Goal: Task Accomplishment & Management: Manage account settings

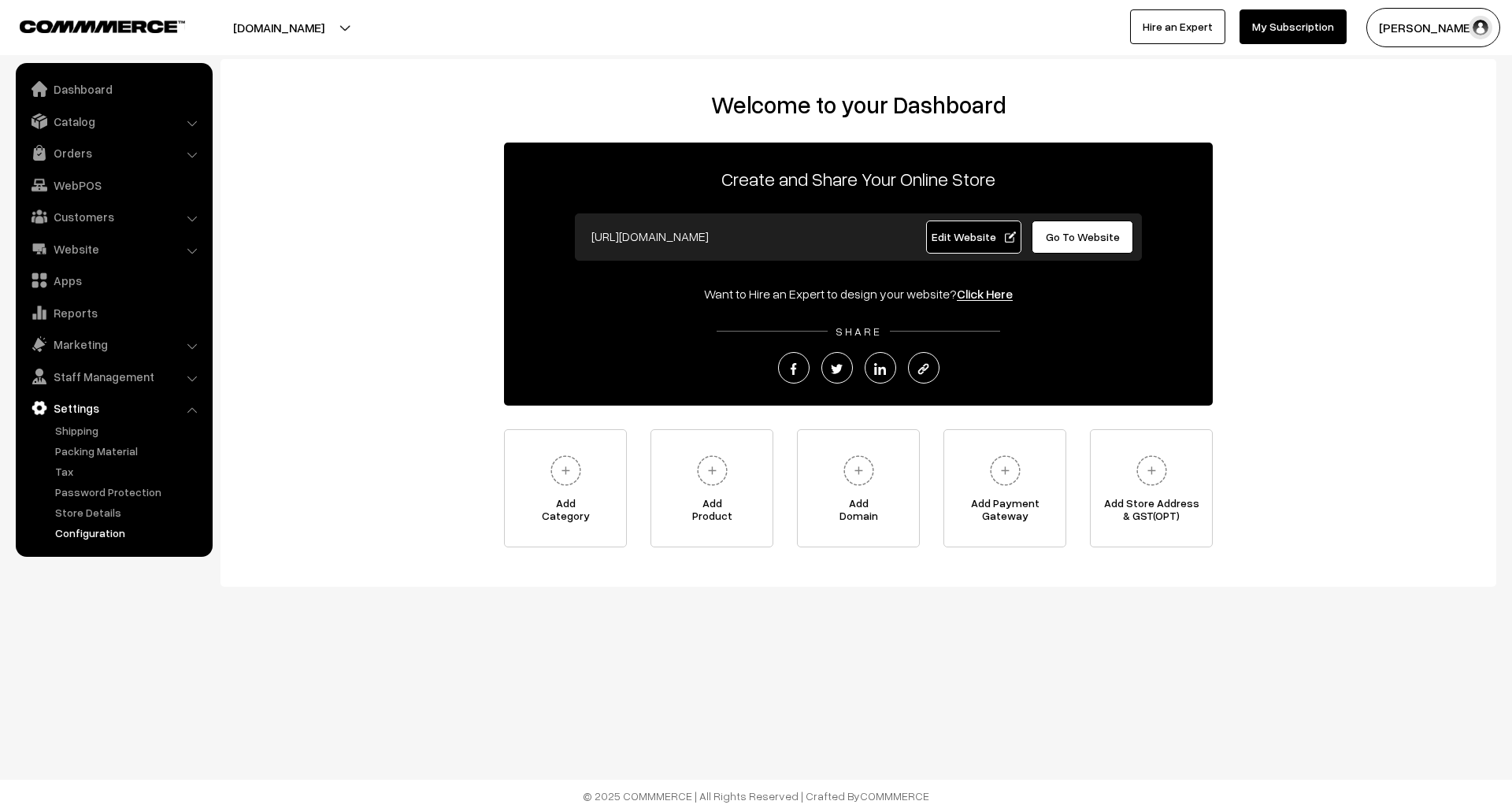
click at [104, 533] on link "Configuration" at bounding box center [129, 533] width 156 height 16
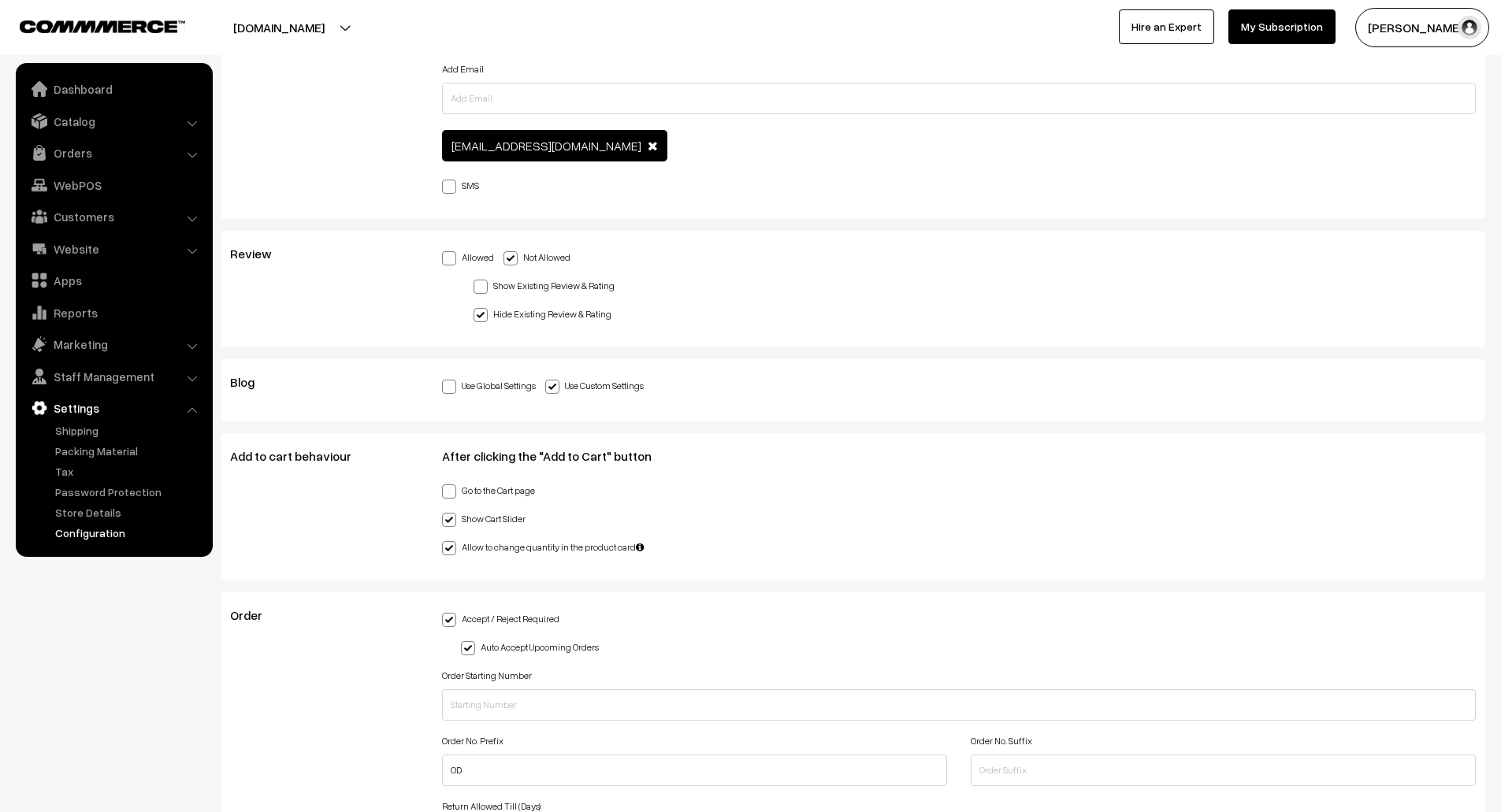
scroll to position [2891, 0]
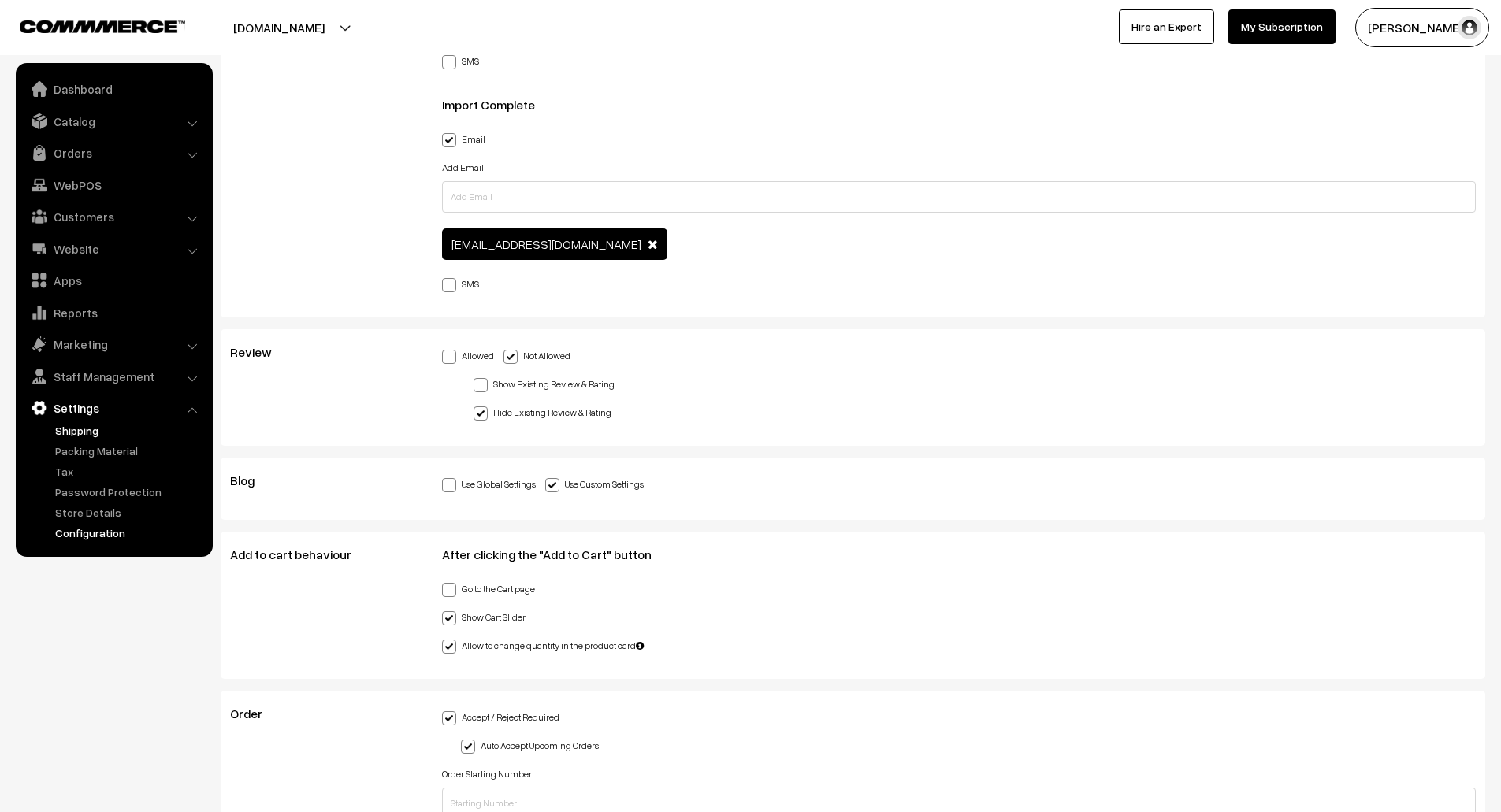
click at [91, 424] on link "Shipping" at bounding box center [129, 431] width 156 height 16
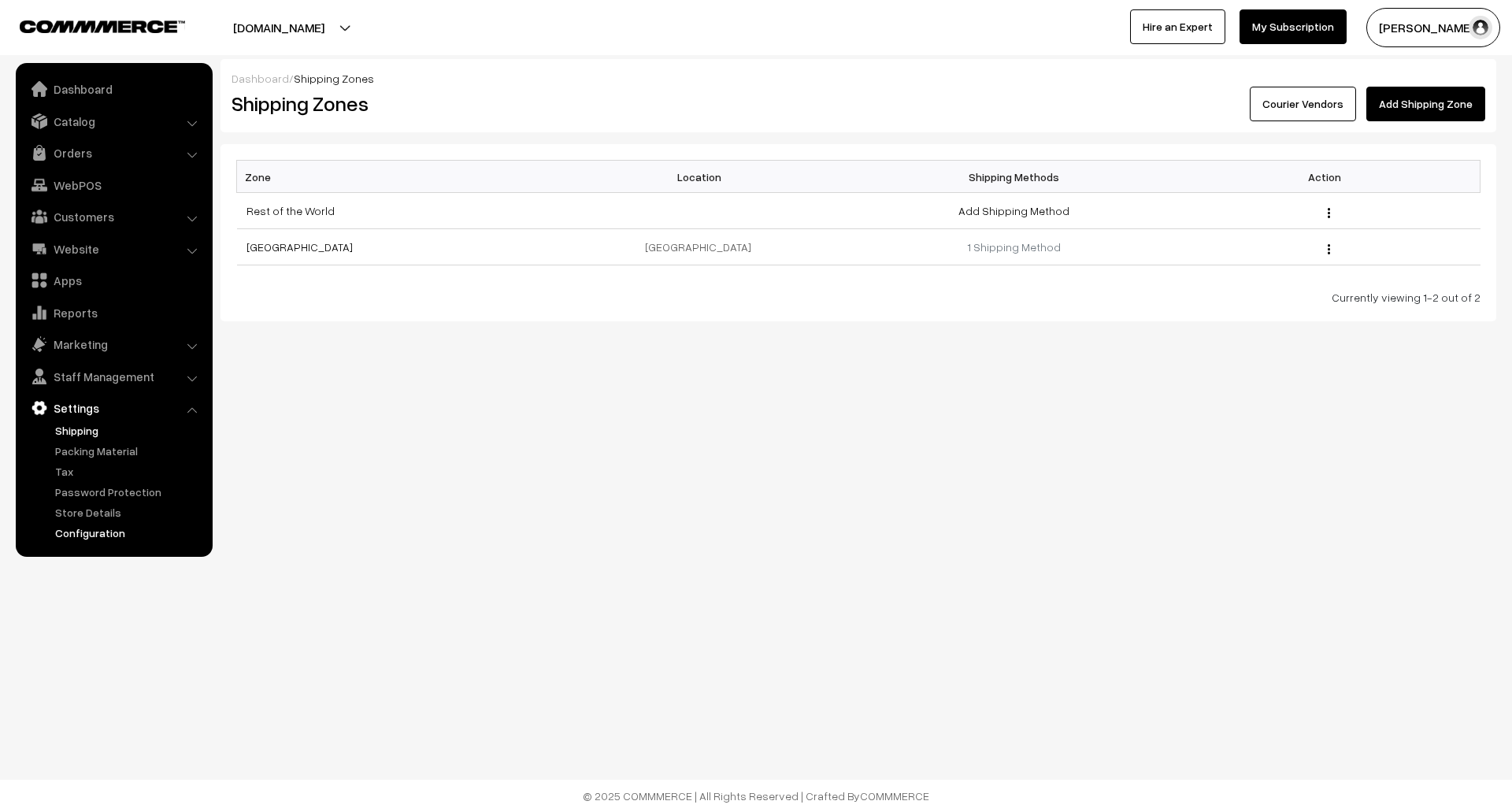
click at [107, 533] on link "Configuration" at bounding box center [129, 533] width 156 height 16
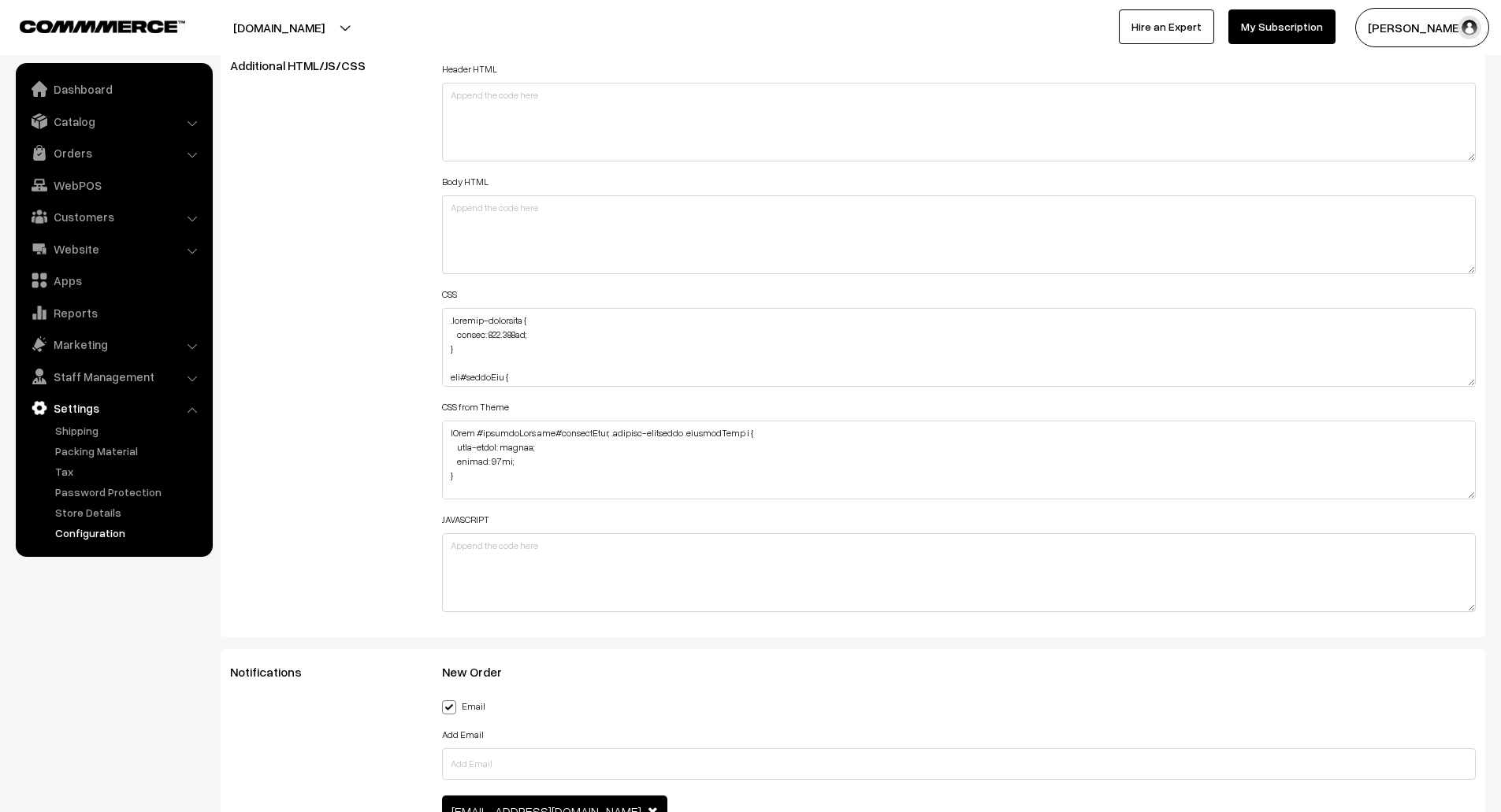
scroll to position [1268, 0]
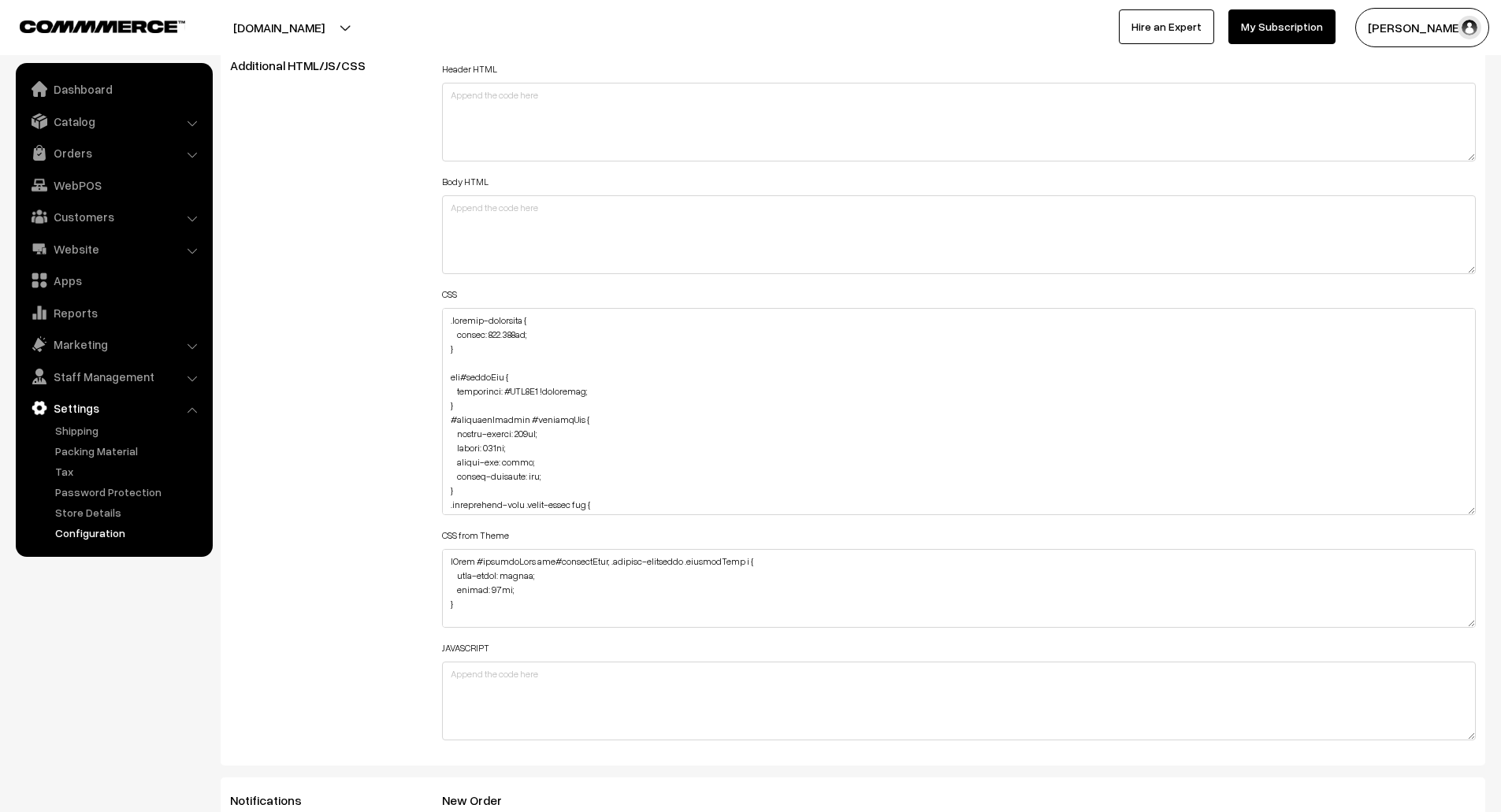
drag, startPoint x: 1470, startPoint y: 380, endPoint x: 1454, endPoint y: 508, distance: 129.0
click at [1454, 508] on textarea at bounding box center [959, 411] width 1035 height 207
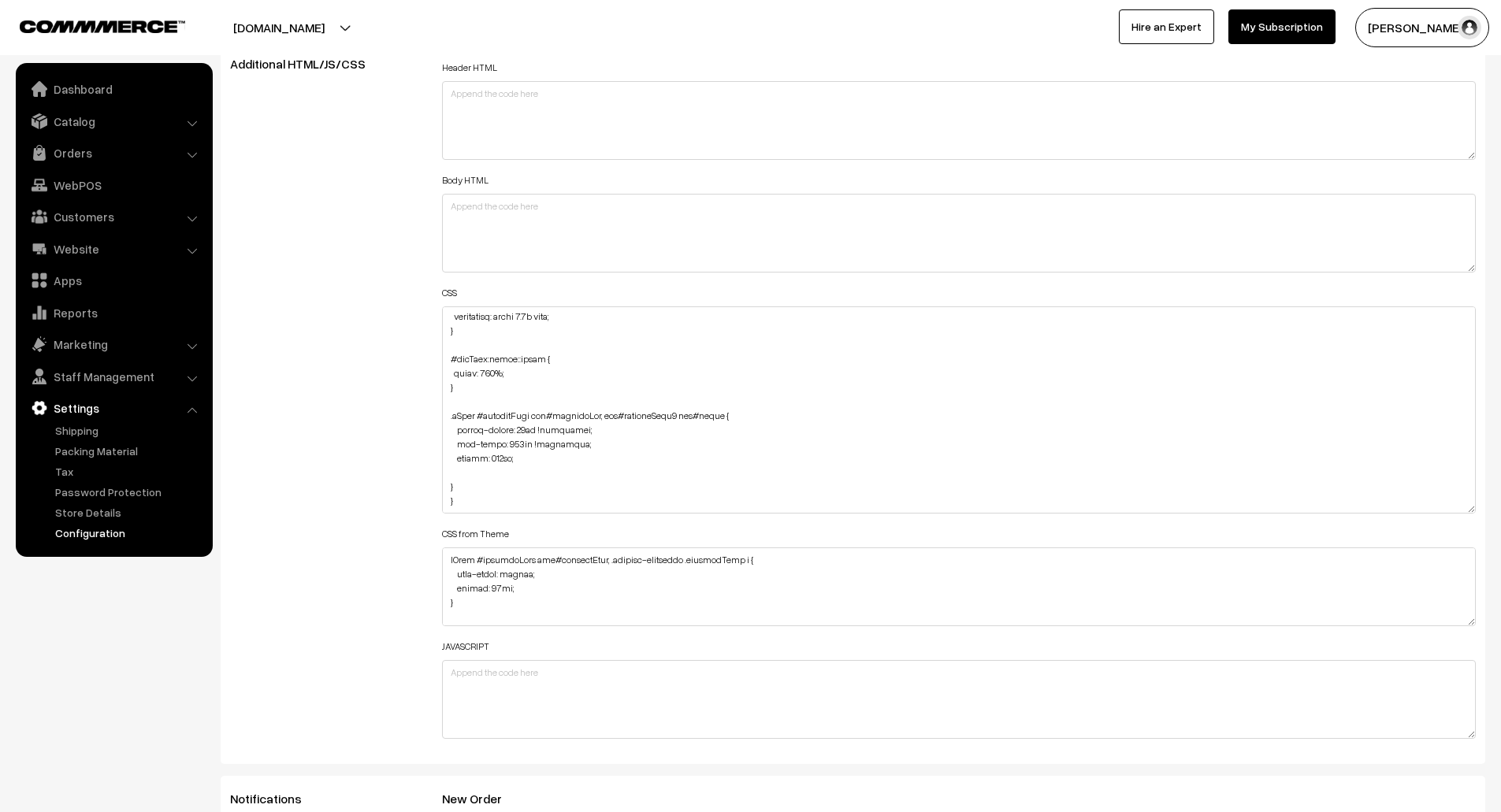
scroll to position [1782, 0]
click at [559, 502] on textarea at bounding box center [959, 410] width 1035 height 207
paste textarea "transition: transform 0.3s ease-in-out; transform: scale(1.2);"
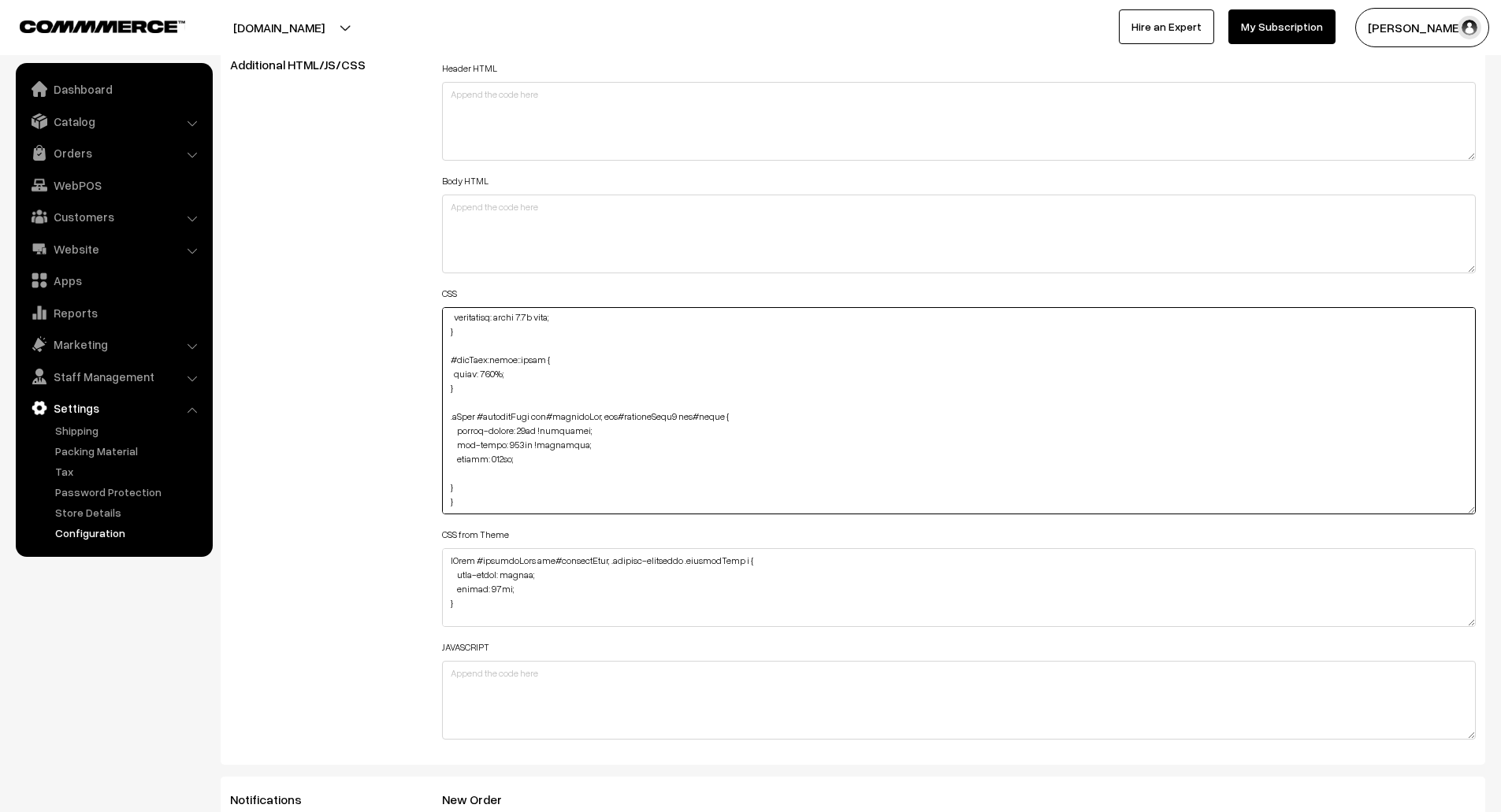
paste textarea "#categorySection #productImg"
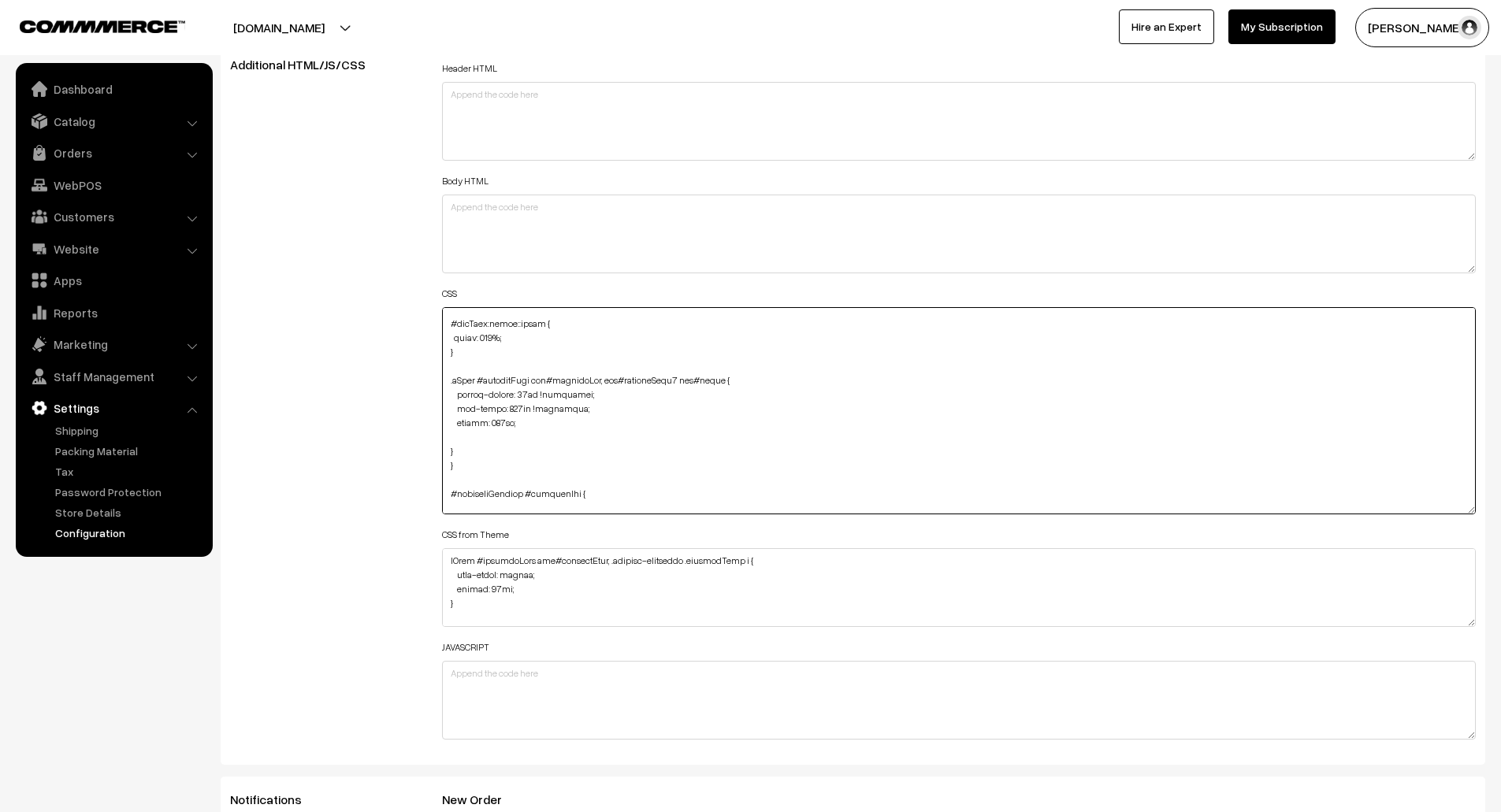
scroll to position [4547, 0]
click at [560, 498] on textarea at bounding box center [959, 410] width 1035 height 207
paste textarea "transition: transform 0.3s ease-in-out; transform: scale(1.2);"
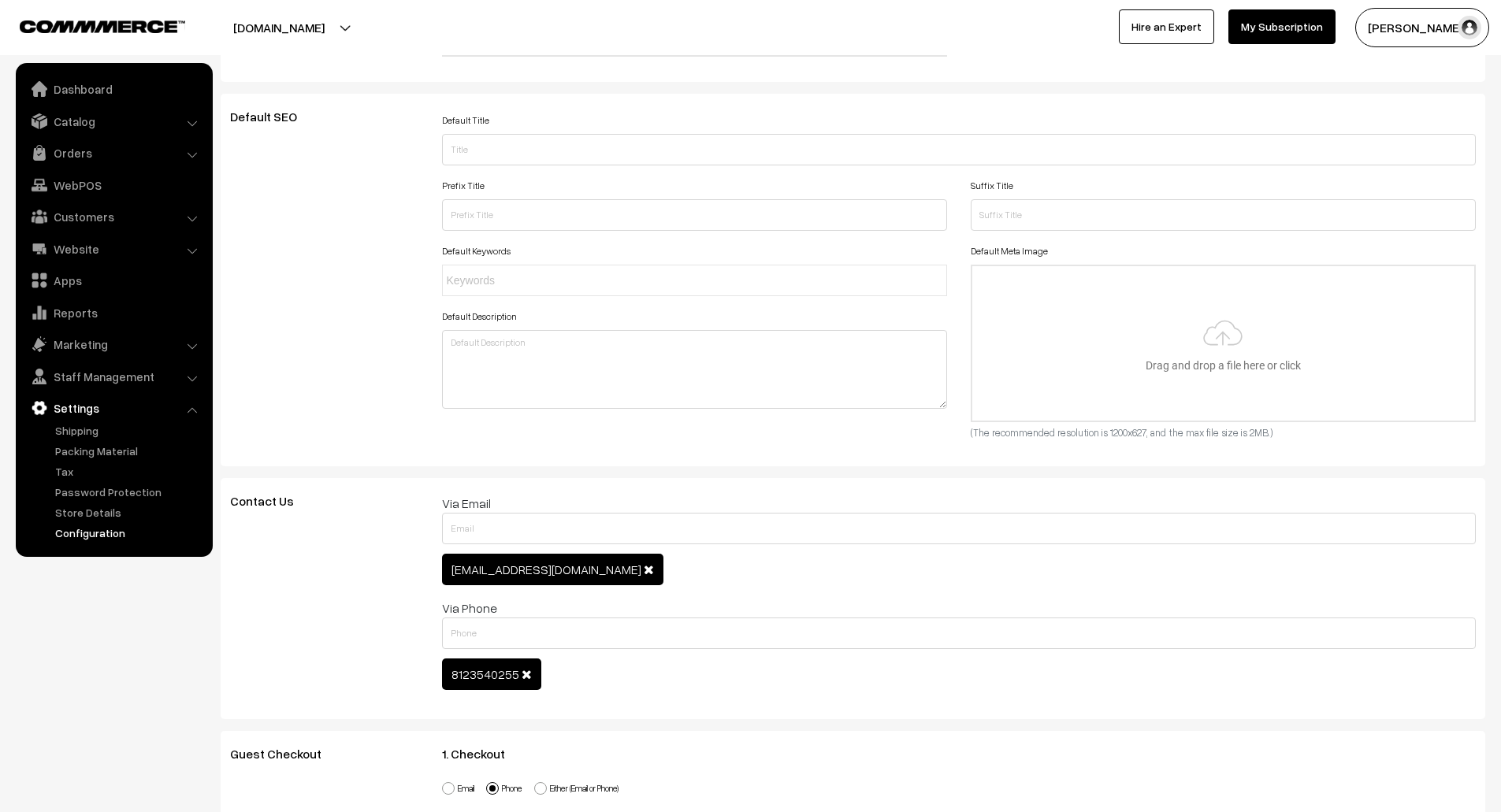
scroll to position [0, 0]
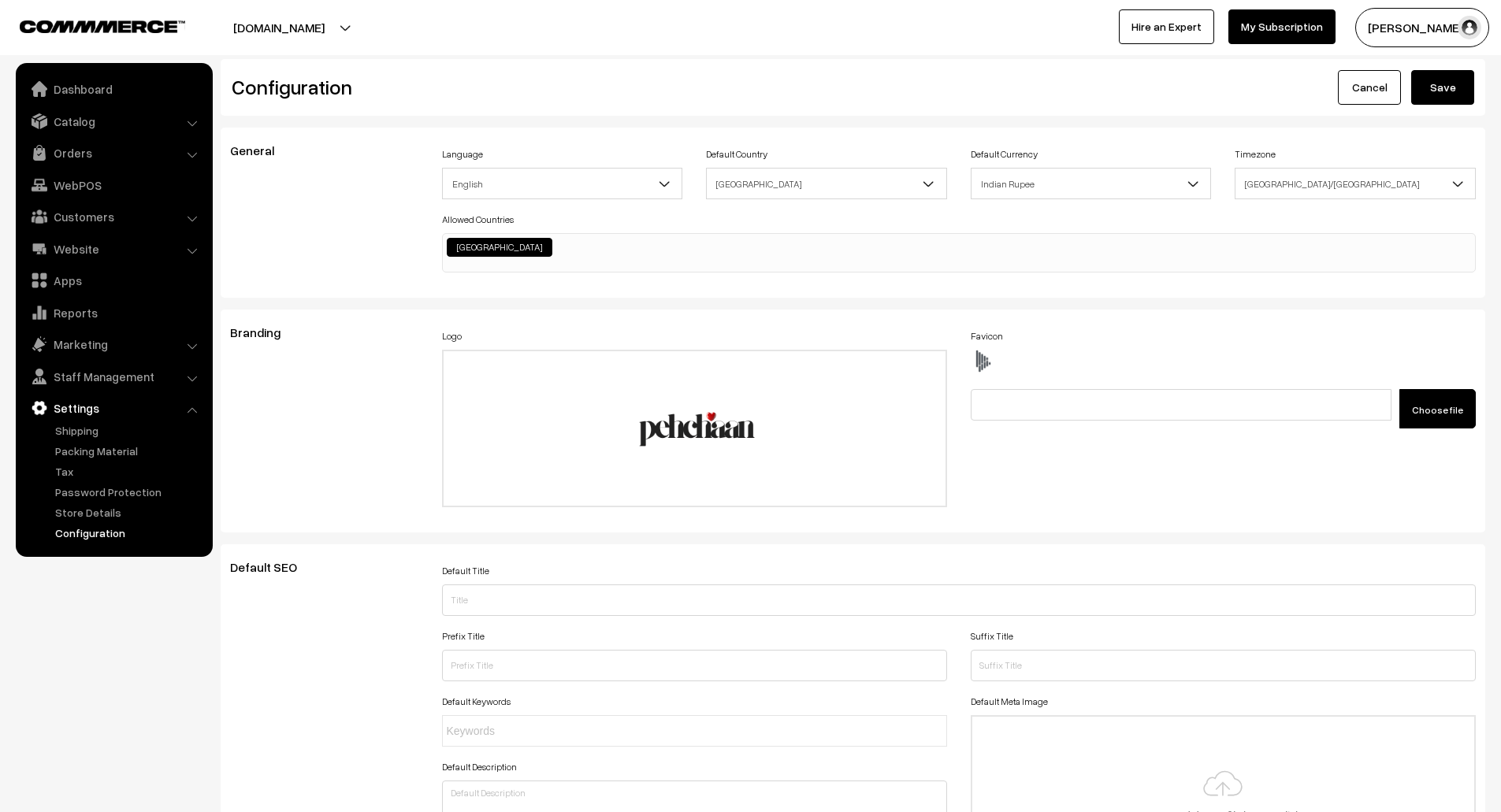
type textarea ".hotspot-component { height: 450.953px; } div#slideBox { background: #FDF5E8 !i…"
click at [1444, 88] on button "Save" at bounding box center [1443, 87] width 63 height 35
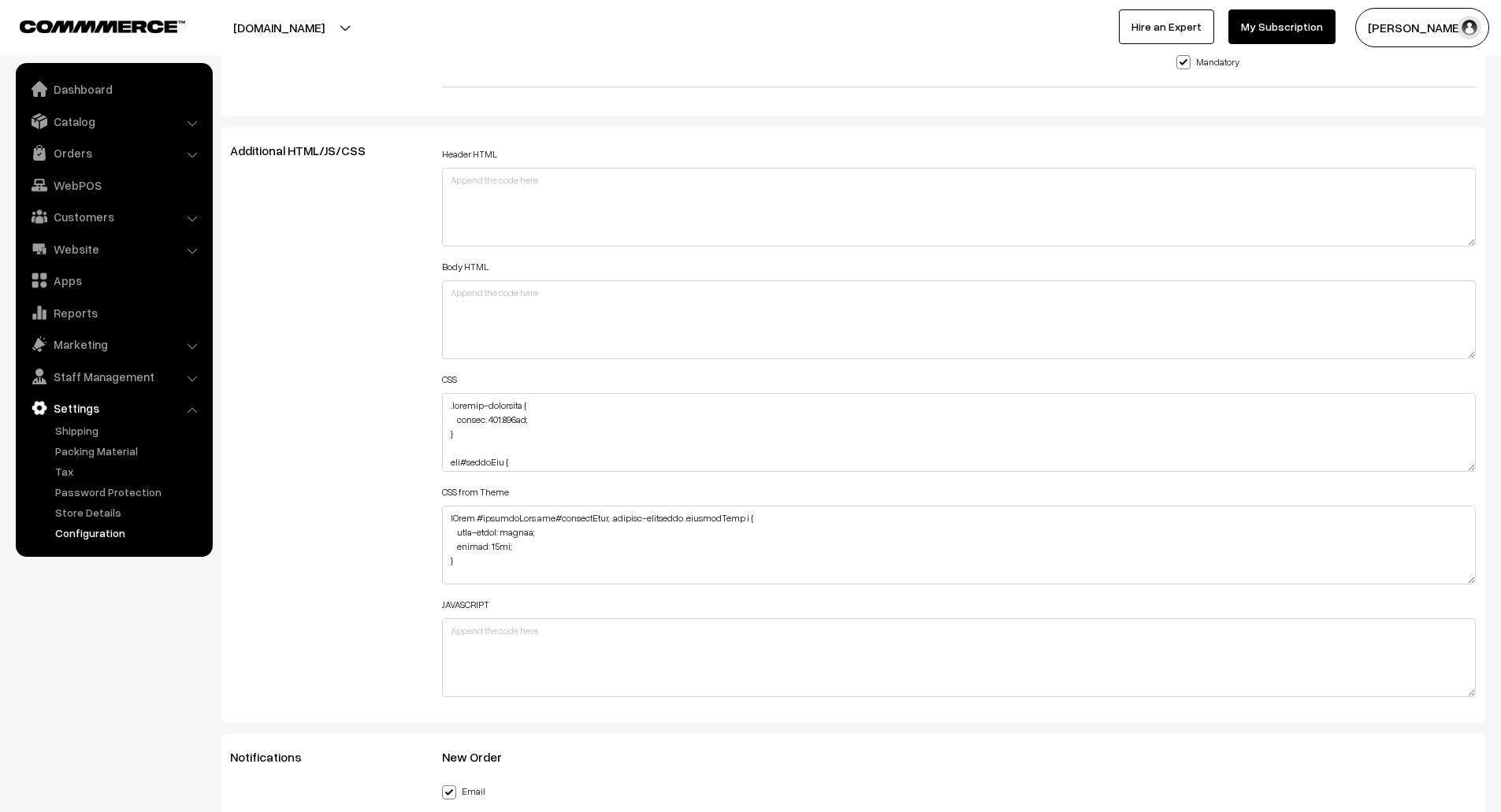
scroll to position [1660, 0]
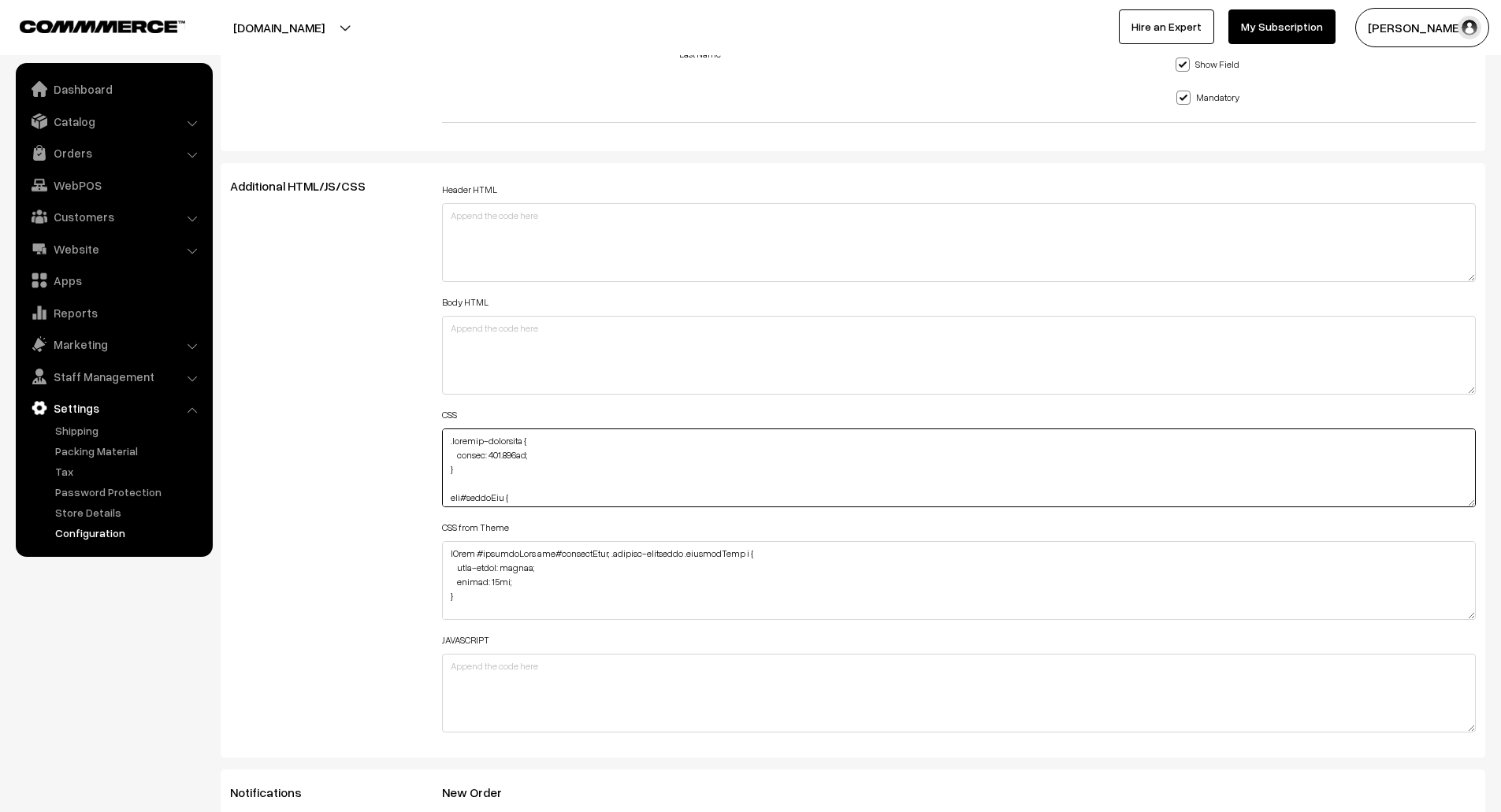
click at [1470, 507] on textarea at bounding box center [959, 467] width 1035 height 79
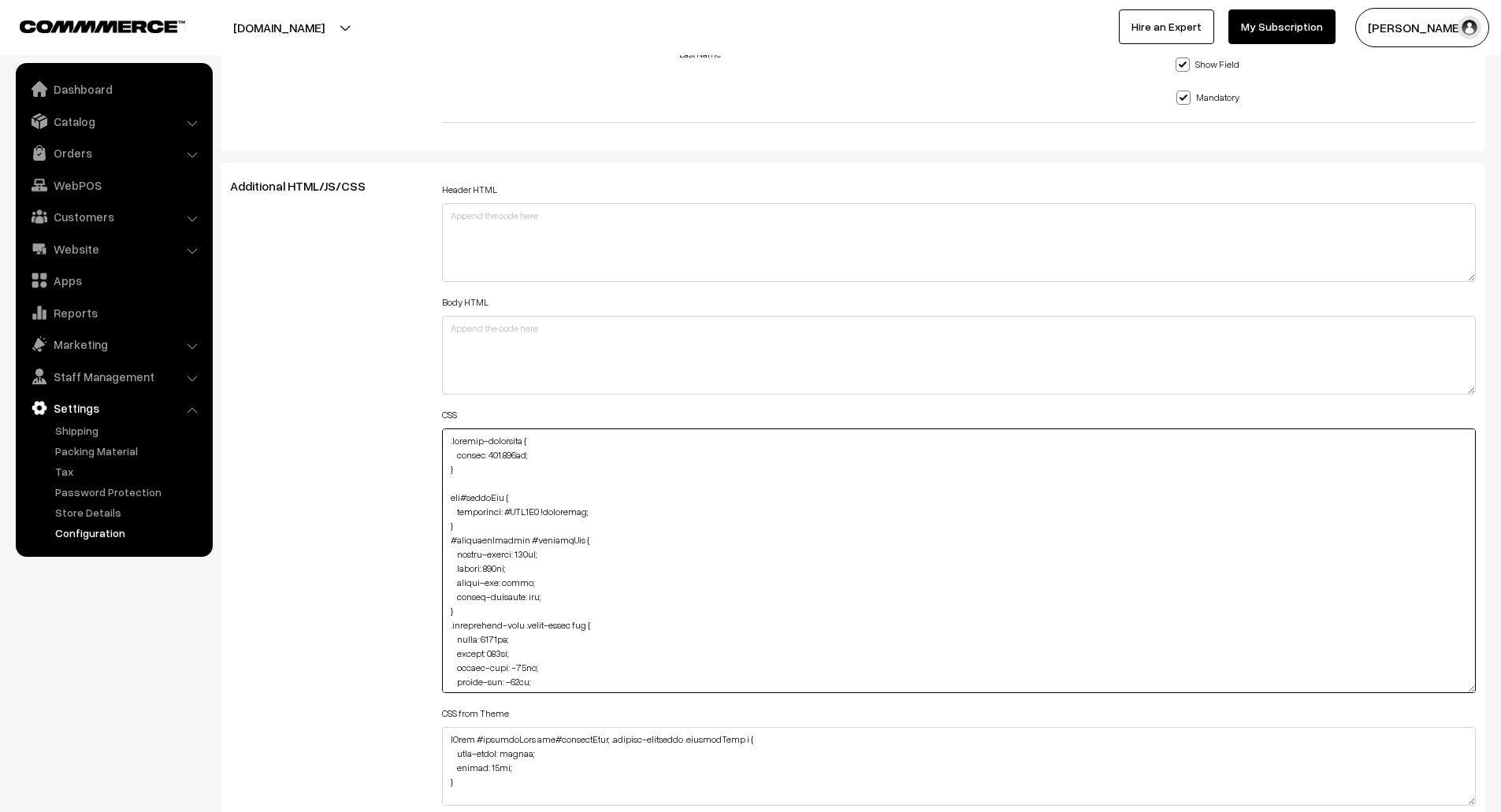
drag, startPoint x: 1470, startPoint y: 503, endPoint x: 1478, endPoint y: 717, distance: 214.1
click at [1478, 717] on div "Header HTML Body HTML CSS CSS from Theme JAVASCRIPT" at bounding box center [959, 553] width 1058 height 749
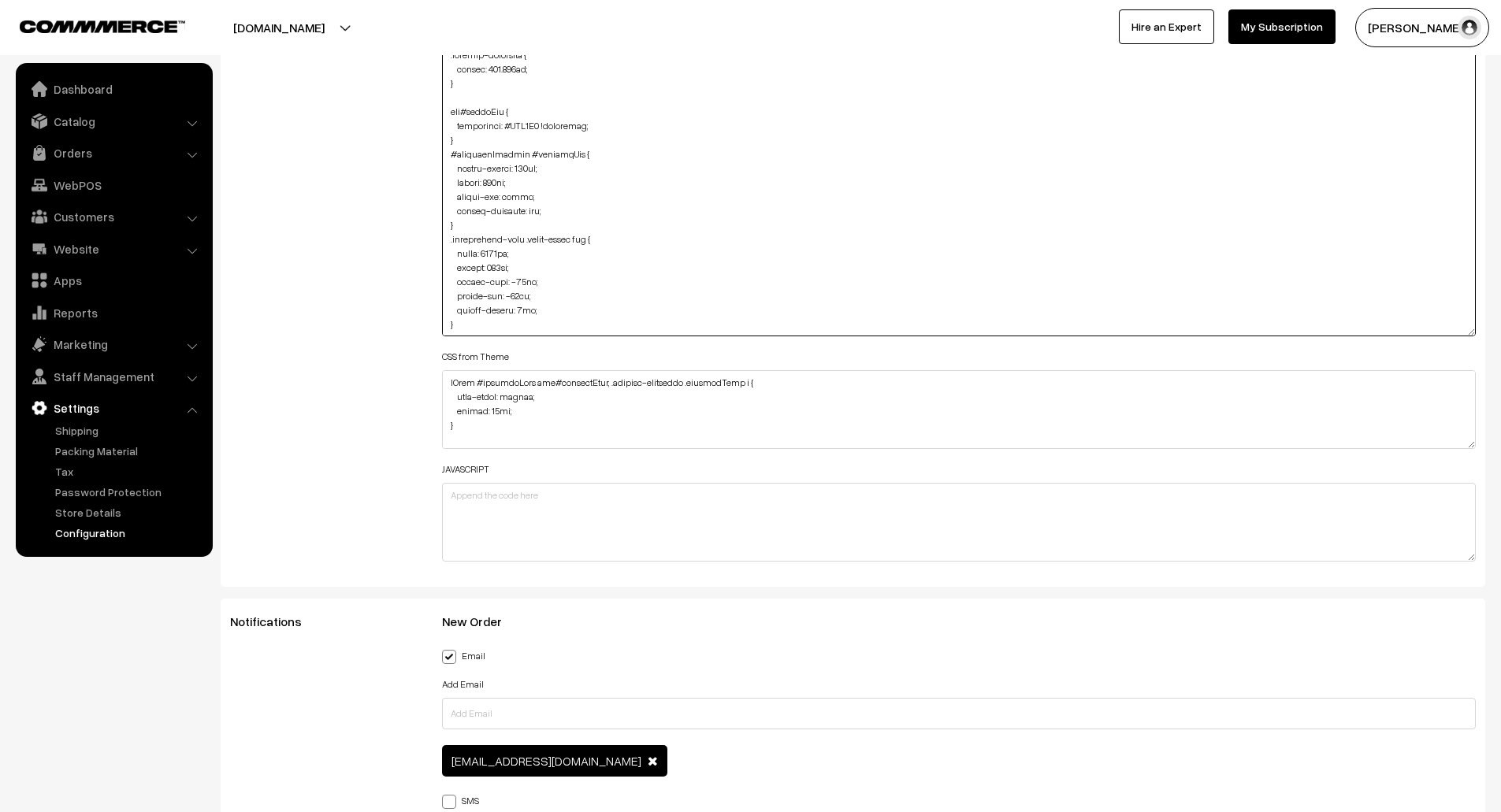
scroll to position [2047, 0]
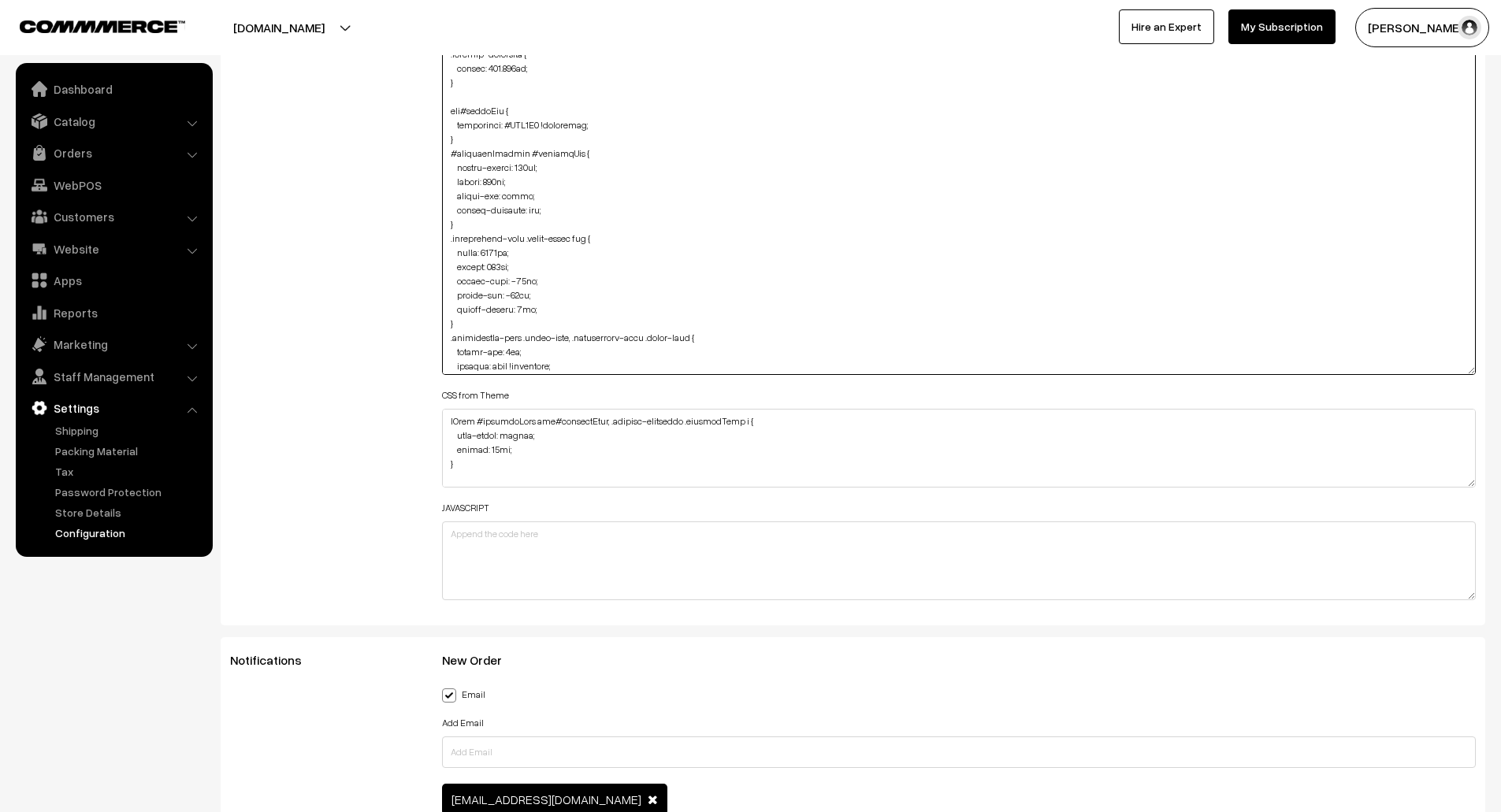
drag, startPoint x: 1468, startPoint y: 330, endPoint x: 1475, endPoint y: 390, distance: 60.4
click at [1475, 390] on div "Header HTML Body HTML CSS CSS from Theme JAVASCRIPT" at bounding box center [959, 201] width 1058 height 818
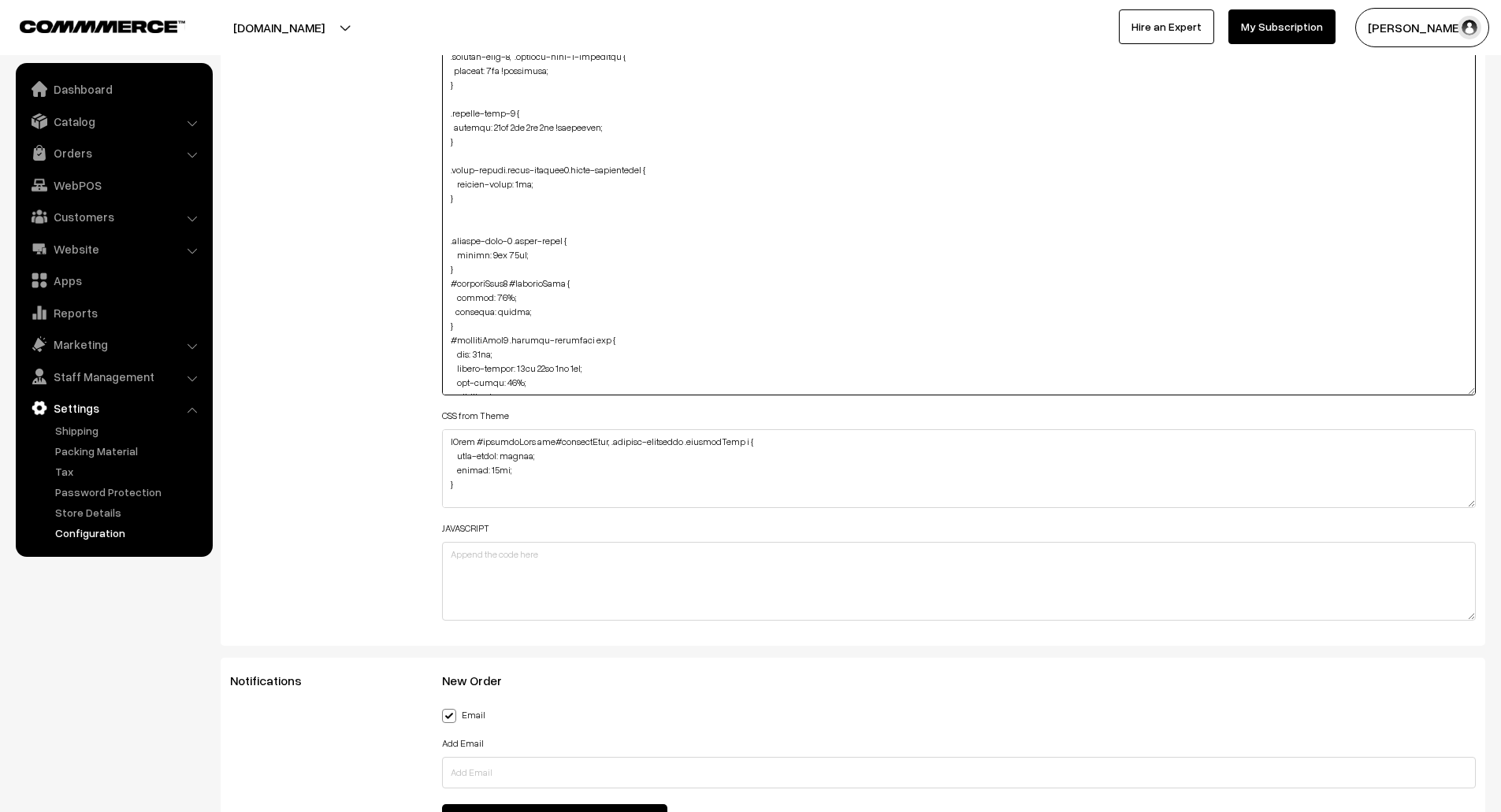
scroll to position [4422, 0]
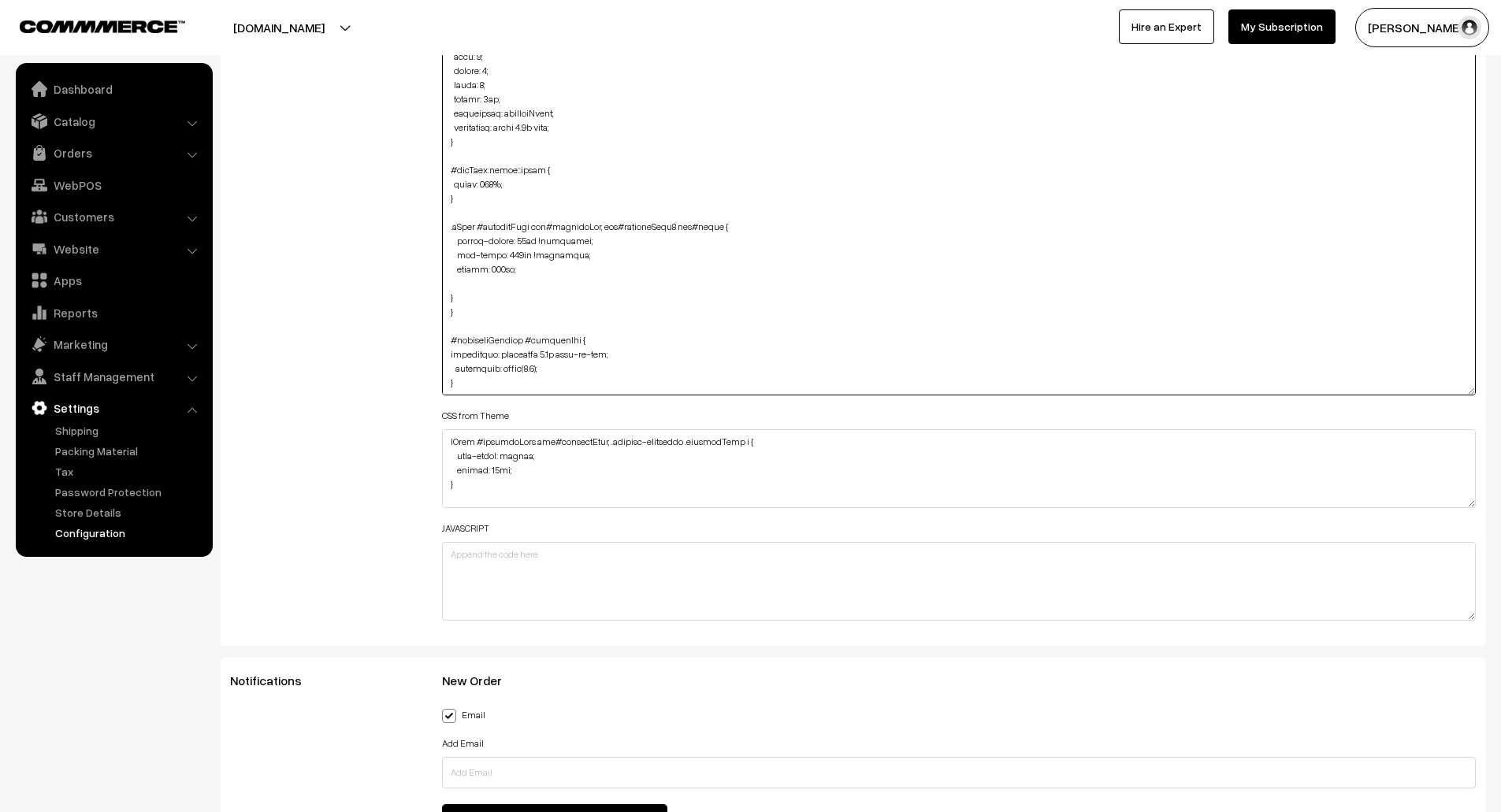
click at [577, 343] on textarea at bounding box center [959, 219] width 1035 height 354
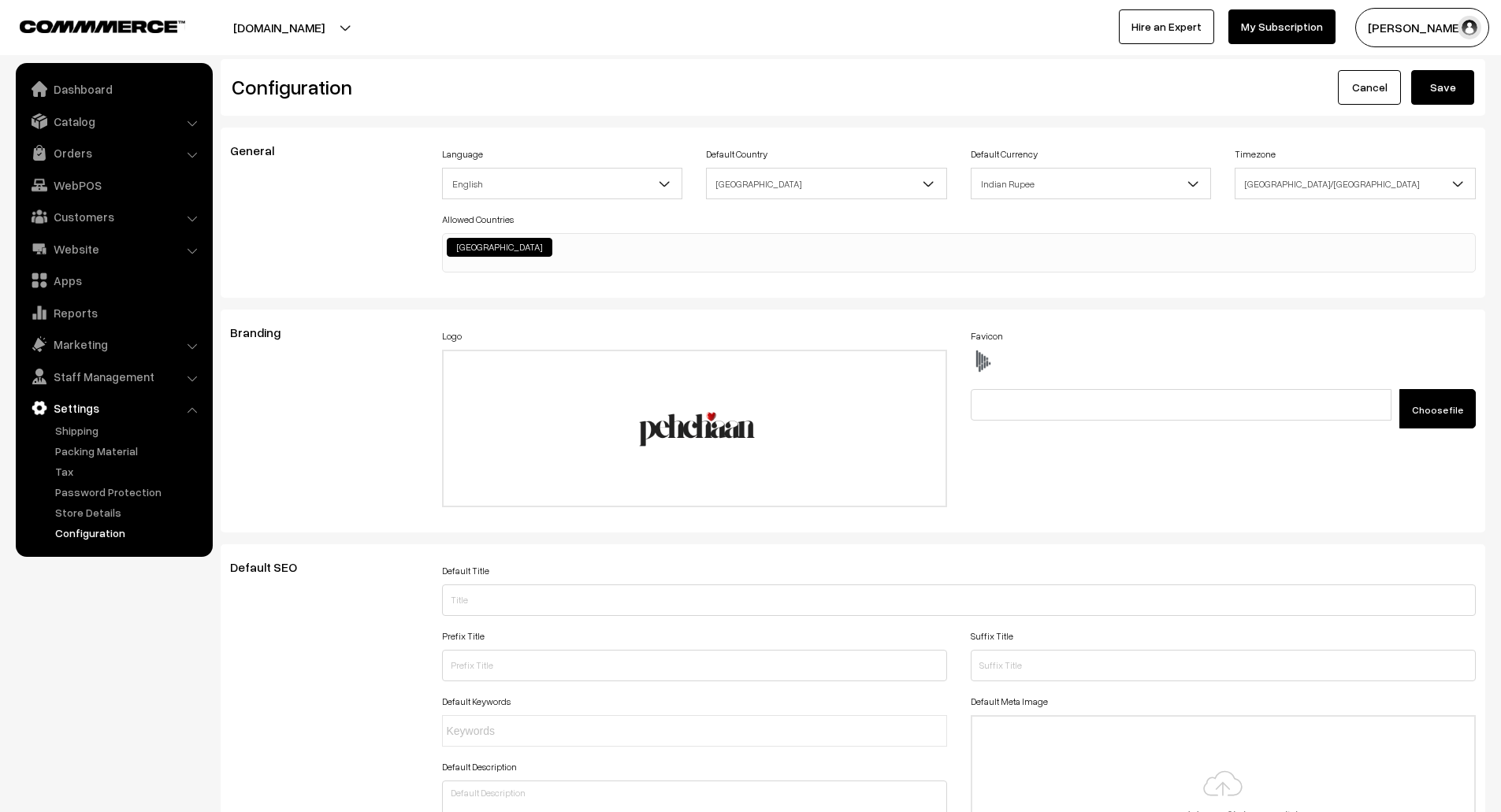
scroll to position [1, 0]
type textarea ".hotspot-component { height: 450.953px; } div#slideBox { background: #FDF5E8 !i…"
click at [1434, 96] on button "Save" at bounding box center [1443, 87] width 63 height 35
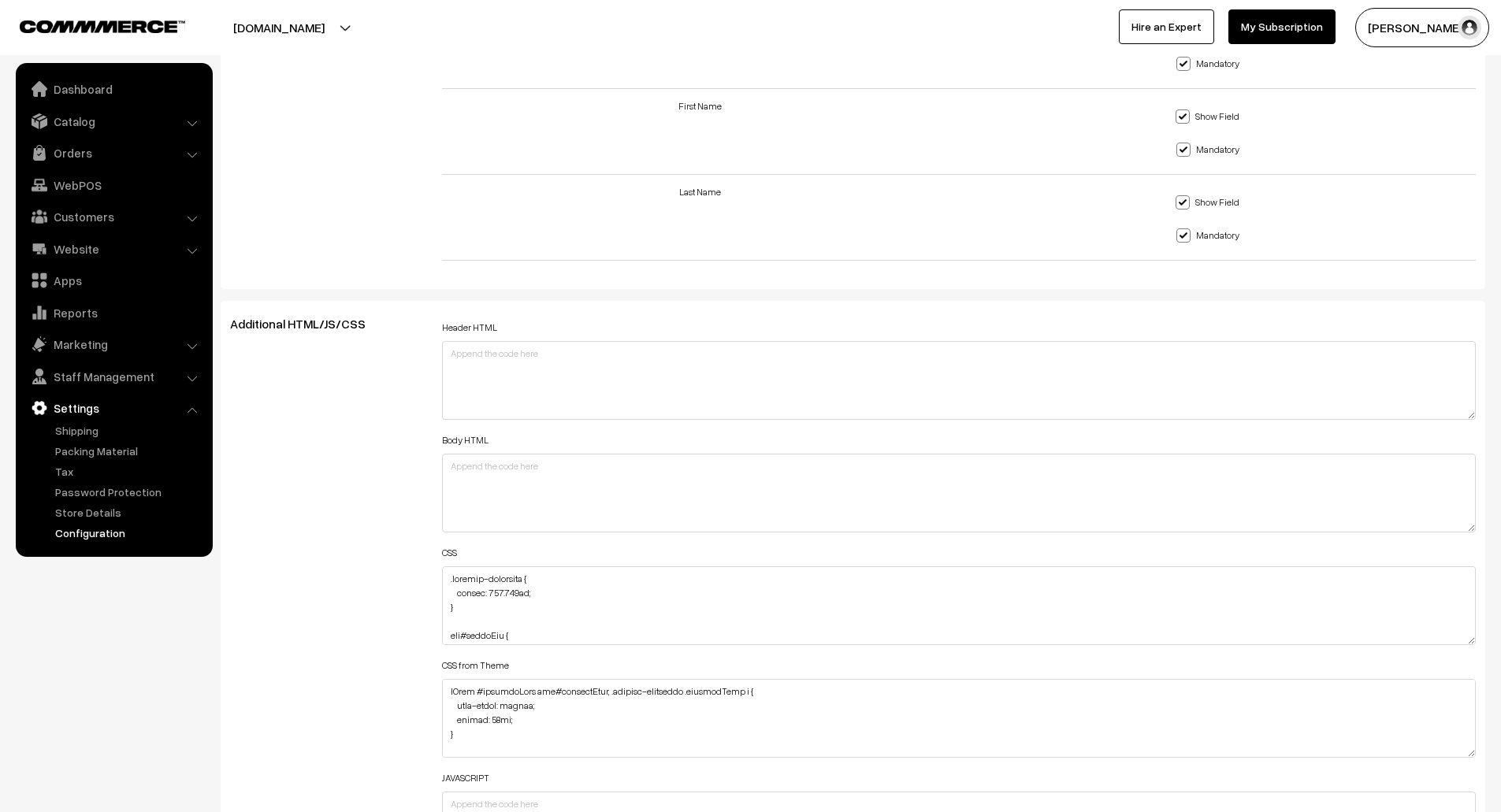
scroll to position [1559, 0]
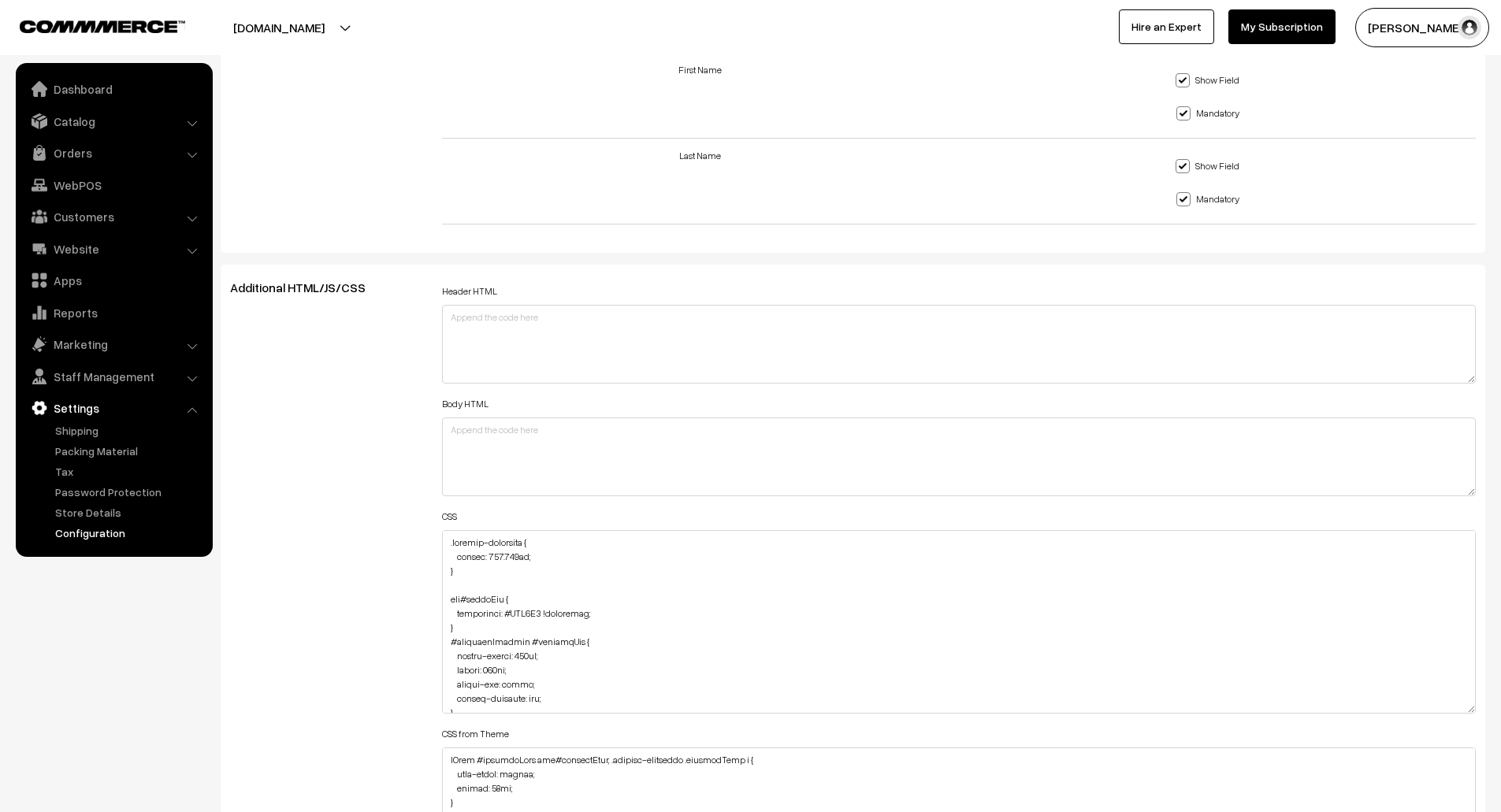
drag, startPoint x: 1470, startPoint y: 603, endPoint x: 1486, endPoint y: 712, distance: 110.2
click at [1486, 712] on div "Header HTML Body HTML CSS CSS from Theme JAVASCRIPT" at bounding box center [959, 614] width 1058 height 668
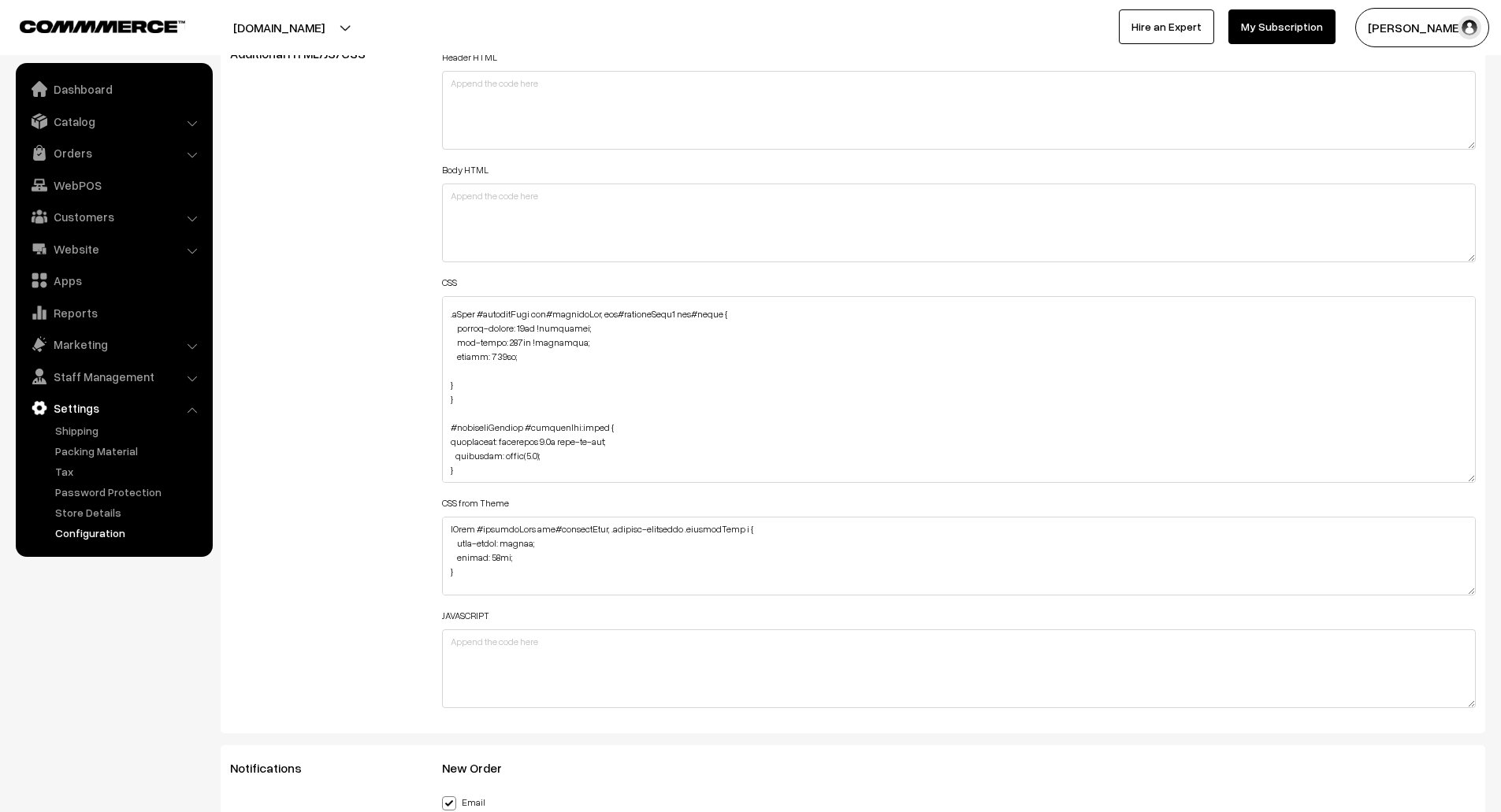
scroll to position [1791, 0]
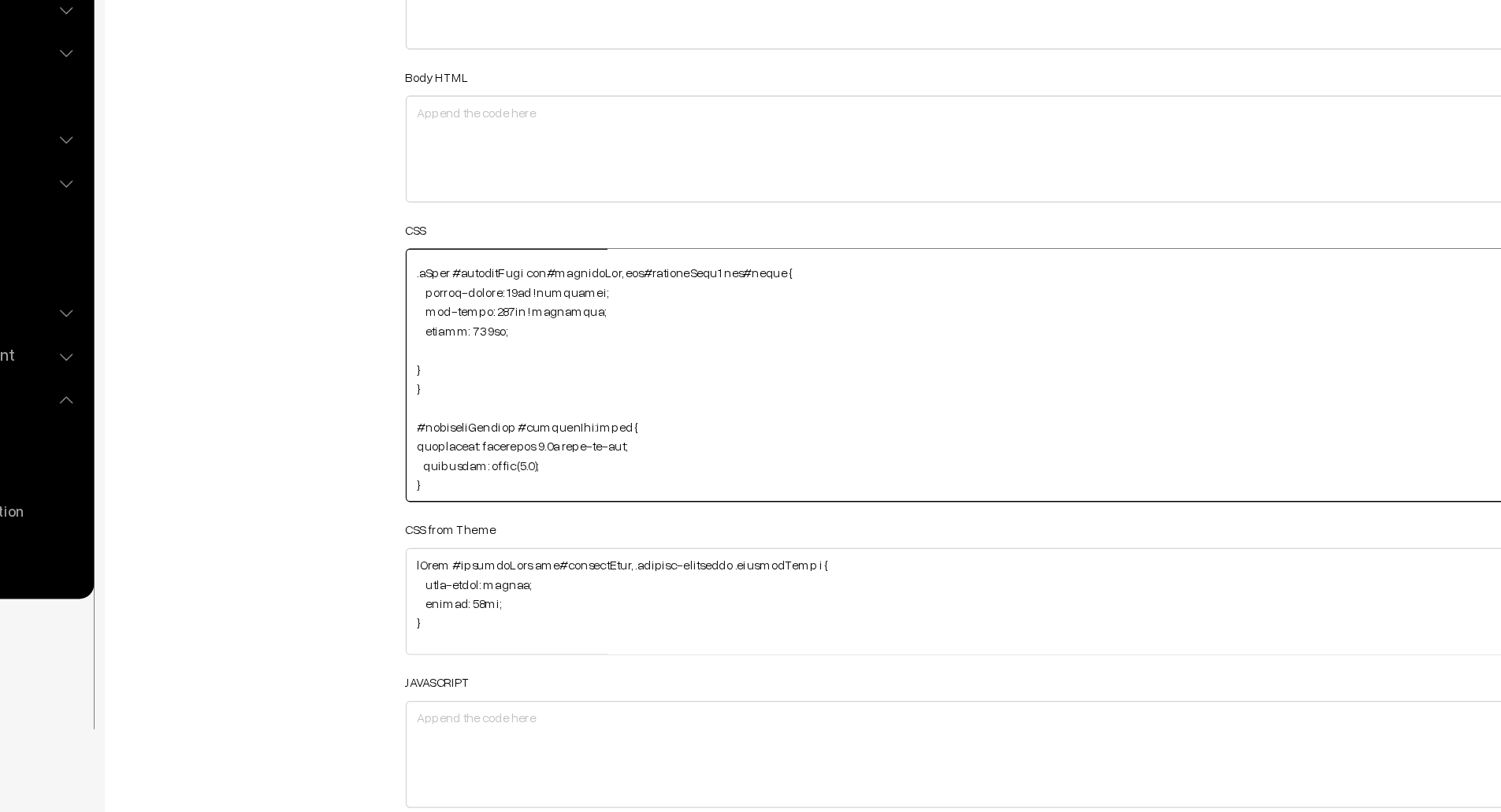
drag, startPoint x: 465, startPoint y: 474, endPoint x: 443, endPoint y: 427, distance: 51.9
click at [443, 427] on textarea at bounding box center [959, 392] width 1035 height 187
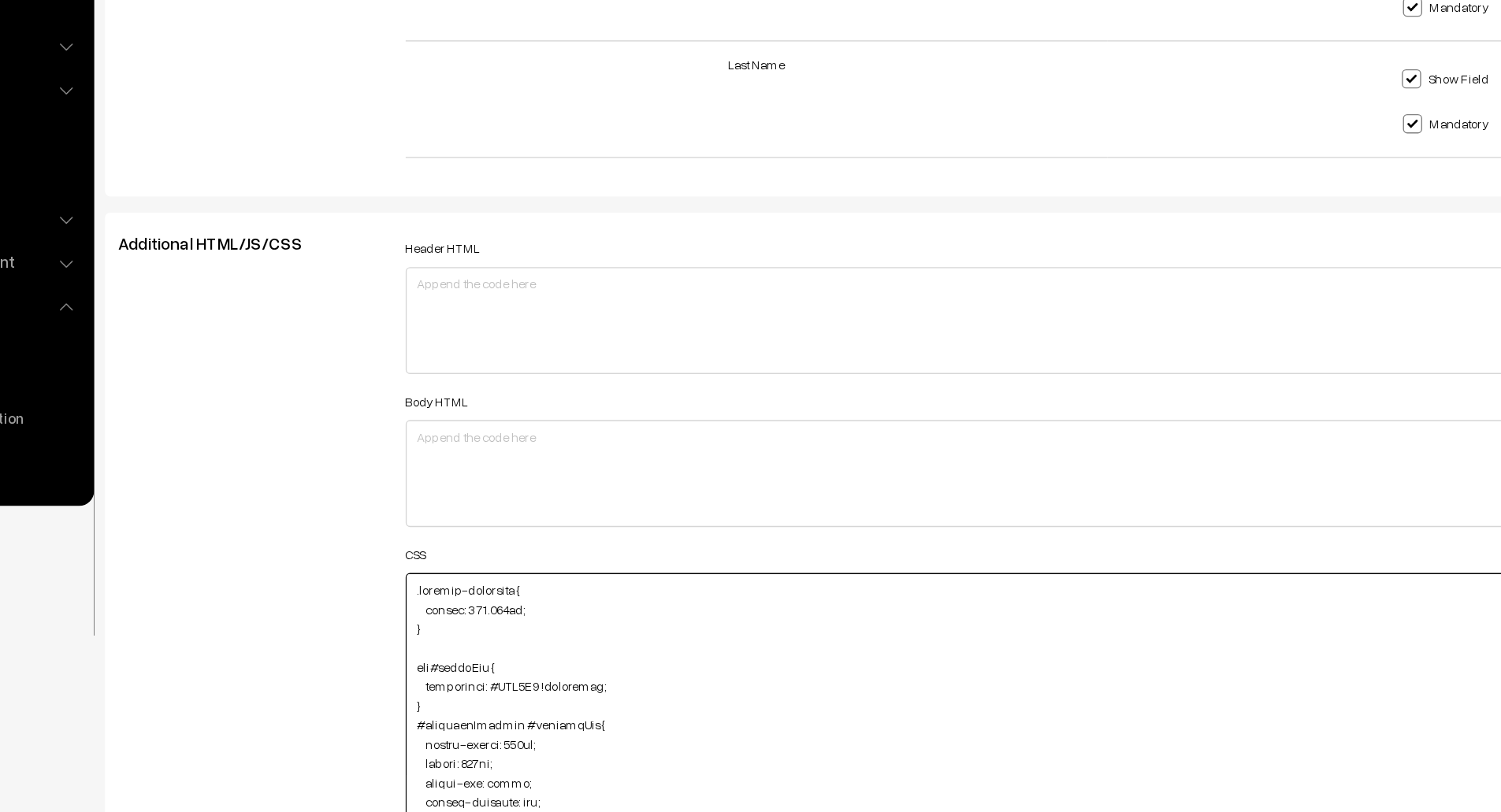
scroll to position [1482, 0]
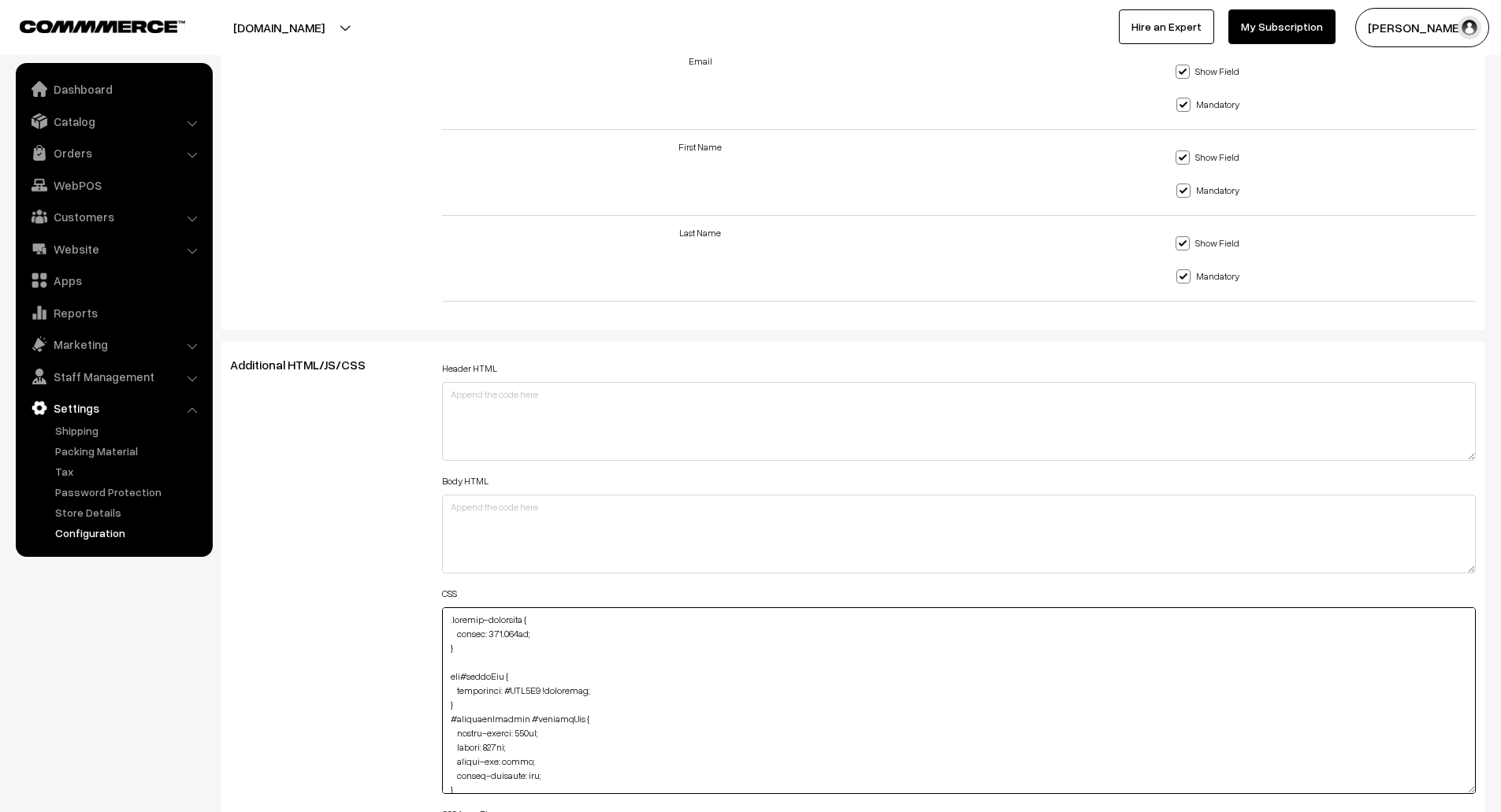
click at [448, 619] on textarea at bounding box center [959, 700] width 1035 height 187
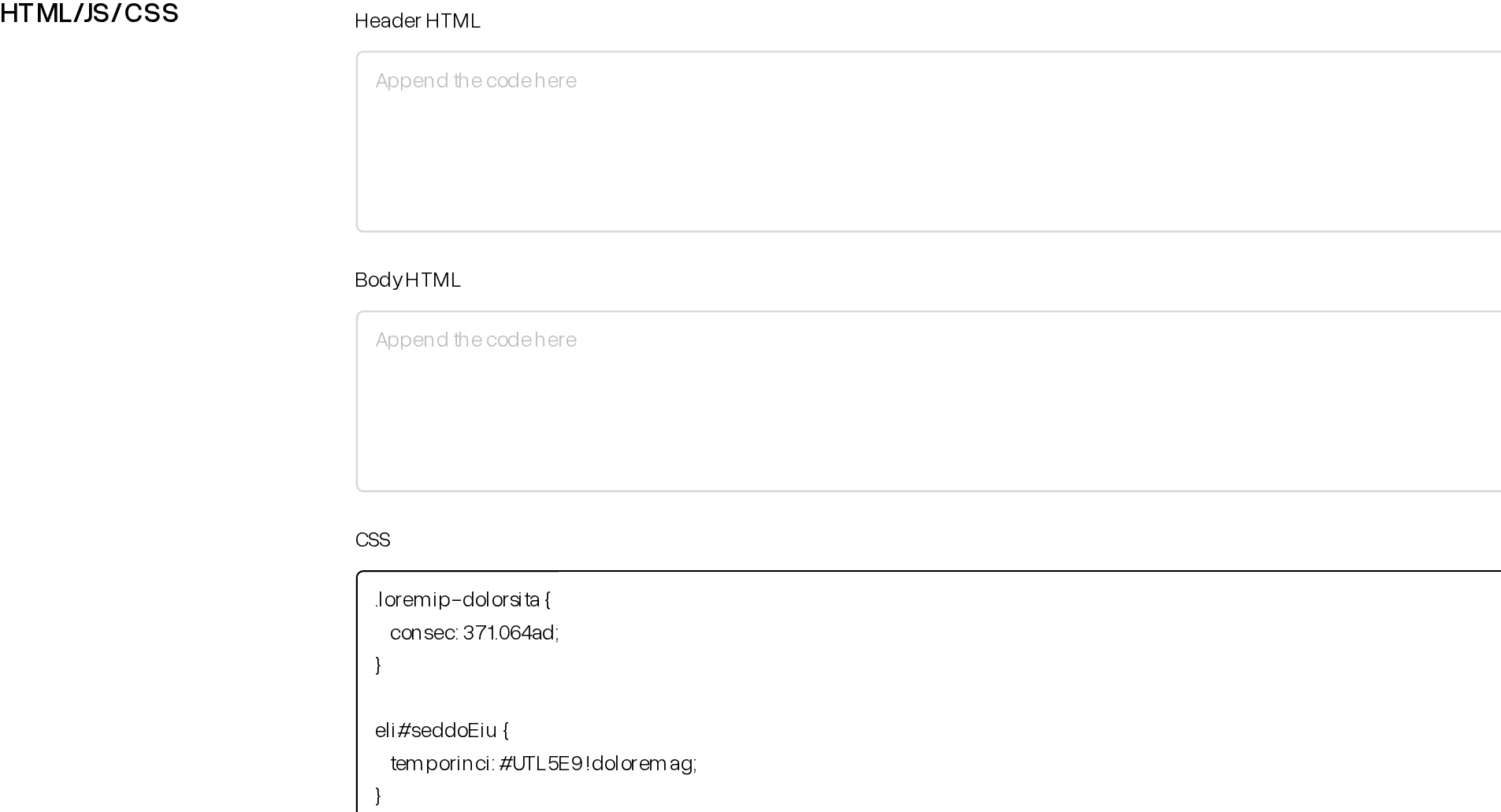
paste textarea "#categorySection #productImg:hover { transition: transform 0.3s ease-in-out; tr…"
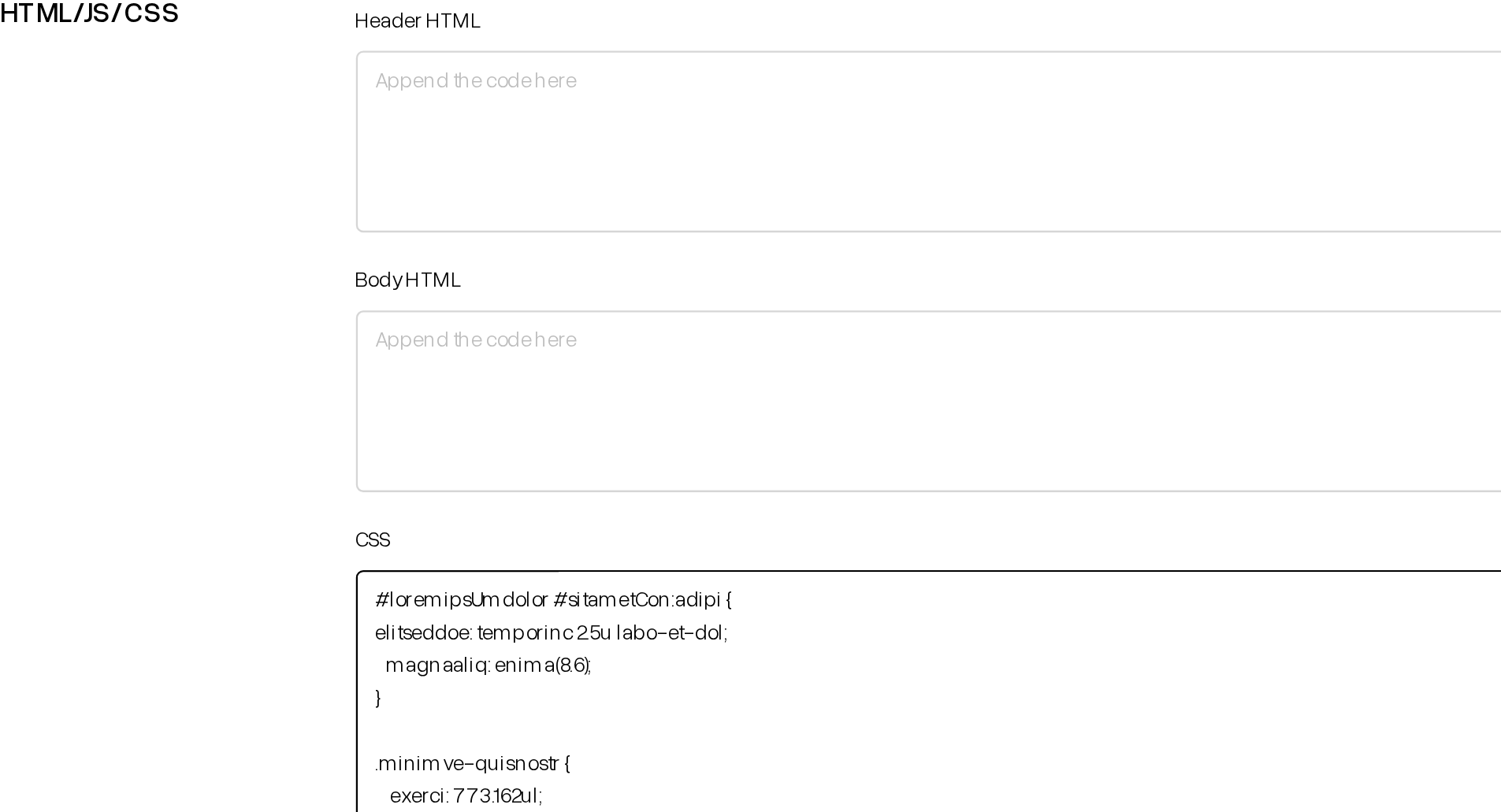
click at [452, 635] on textarea at bounding box center [959, 700] width 1035 height 187
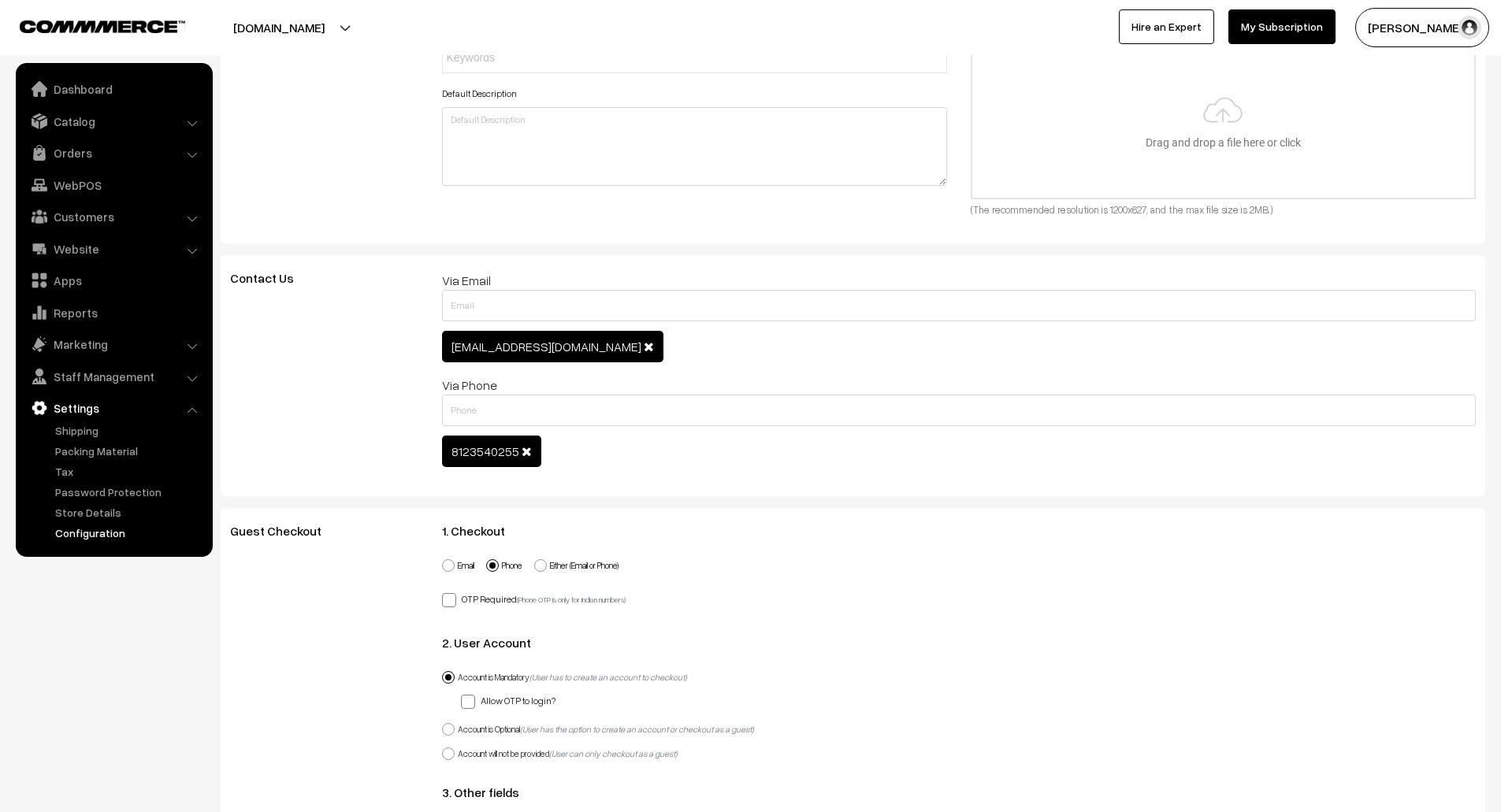
scroll to position [0, 0]
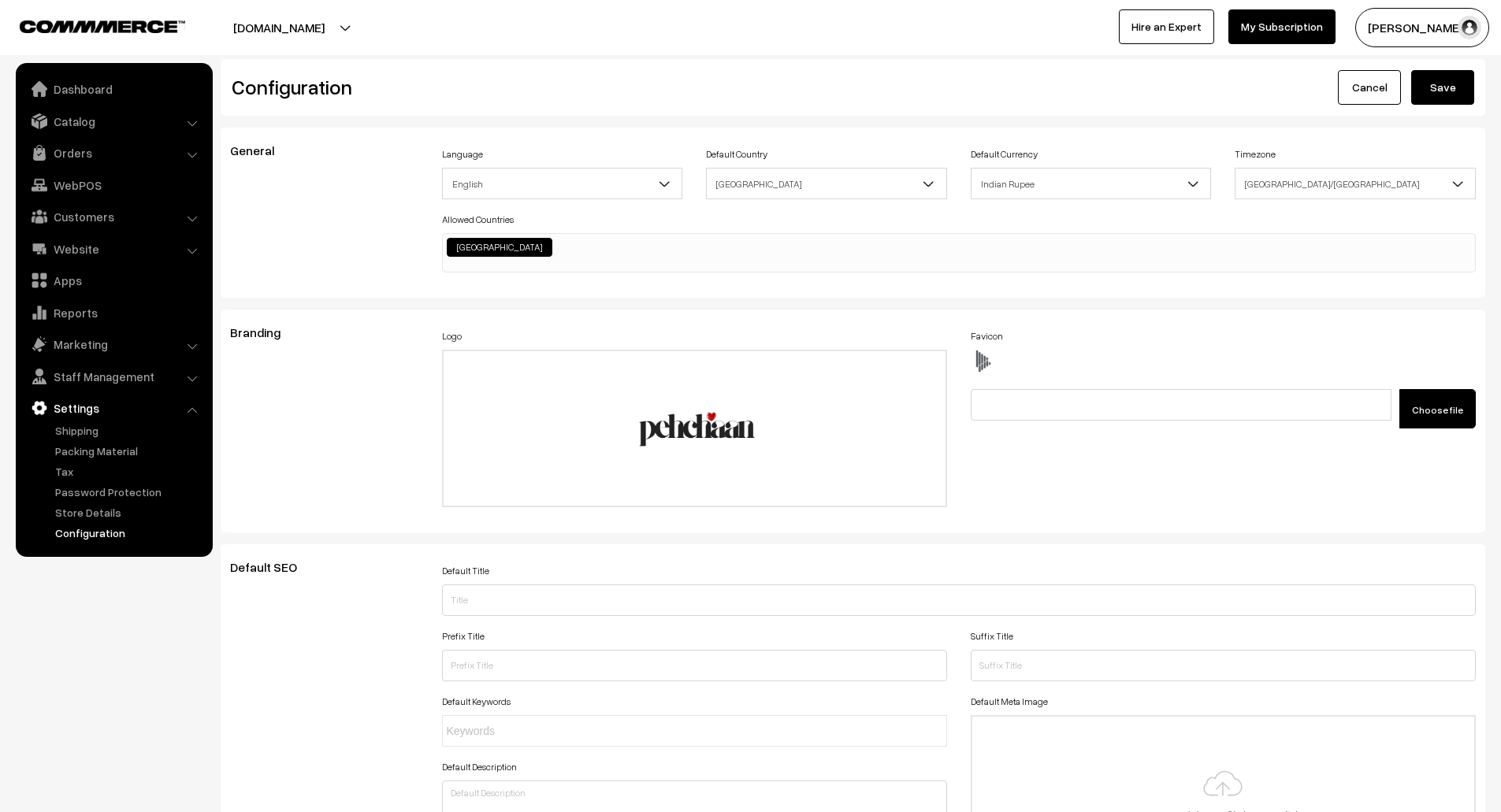
type textarea "#categorySection #productImg:hover { transition: transform 0.3s ease-in-out; tr…"
click at [1456, 84] on button "Save" at bounding box center [1443, 87] width 63 height 35
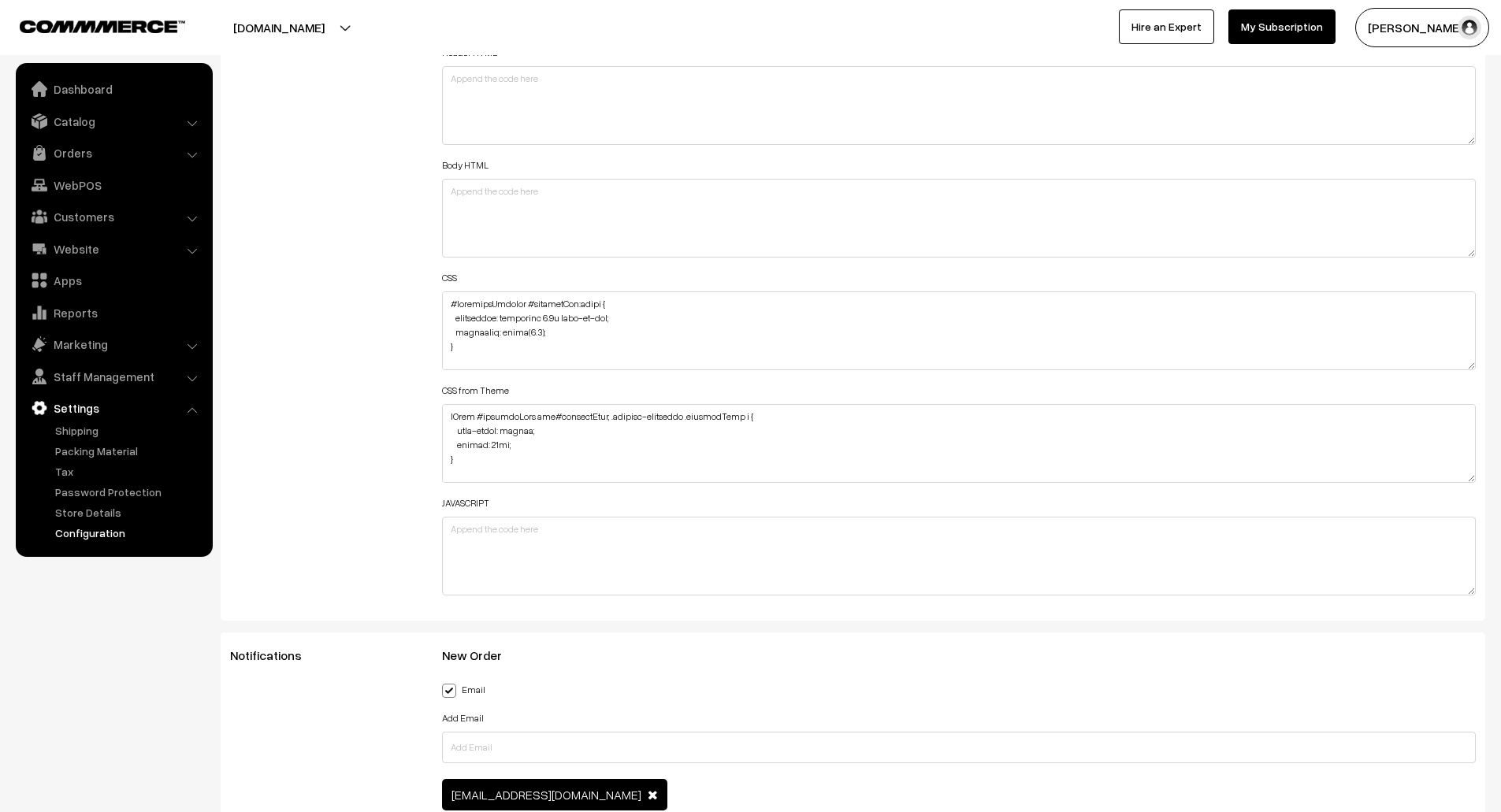
scroll to position [1687, 0]
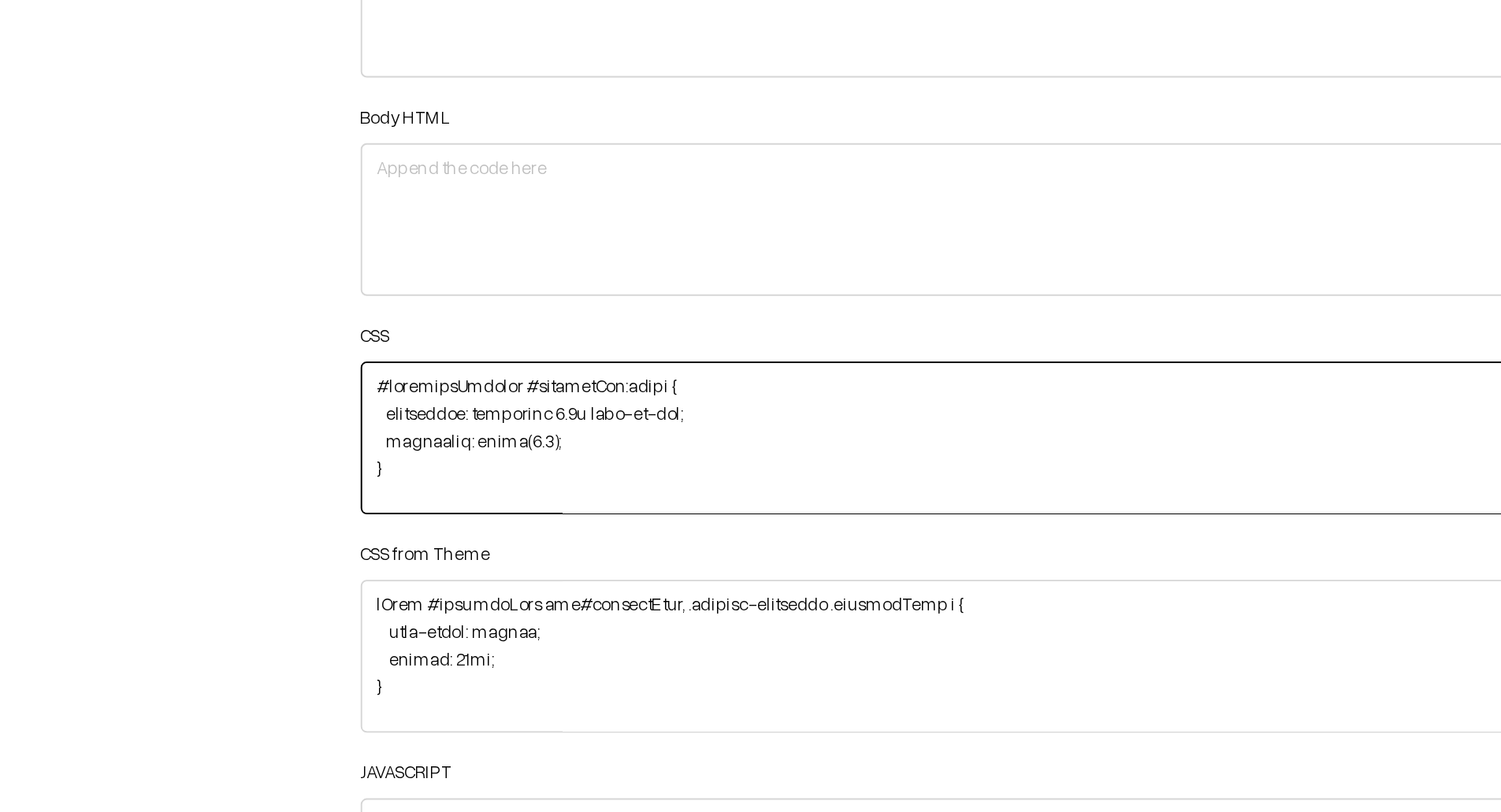
click at [530, 444] on textarea at bounding box center [959, 440] width 1035 height 79
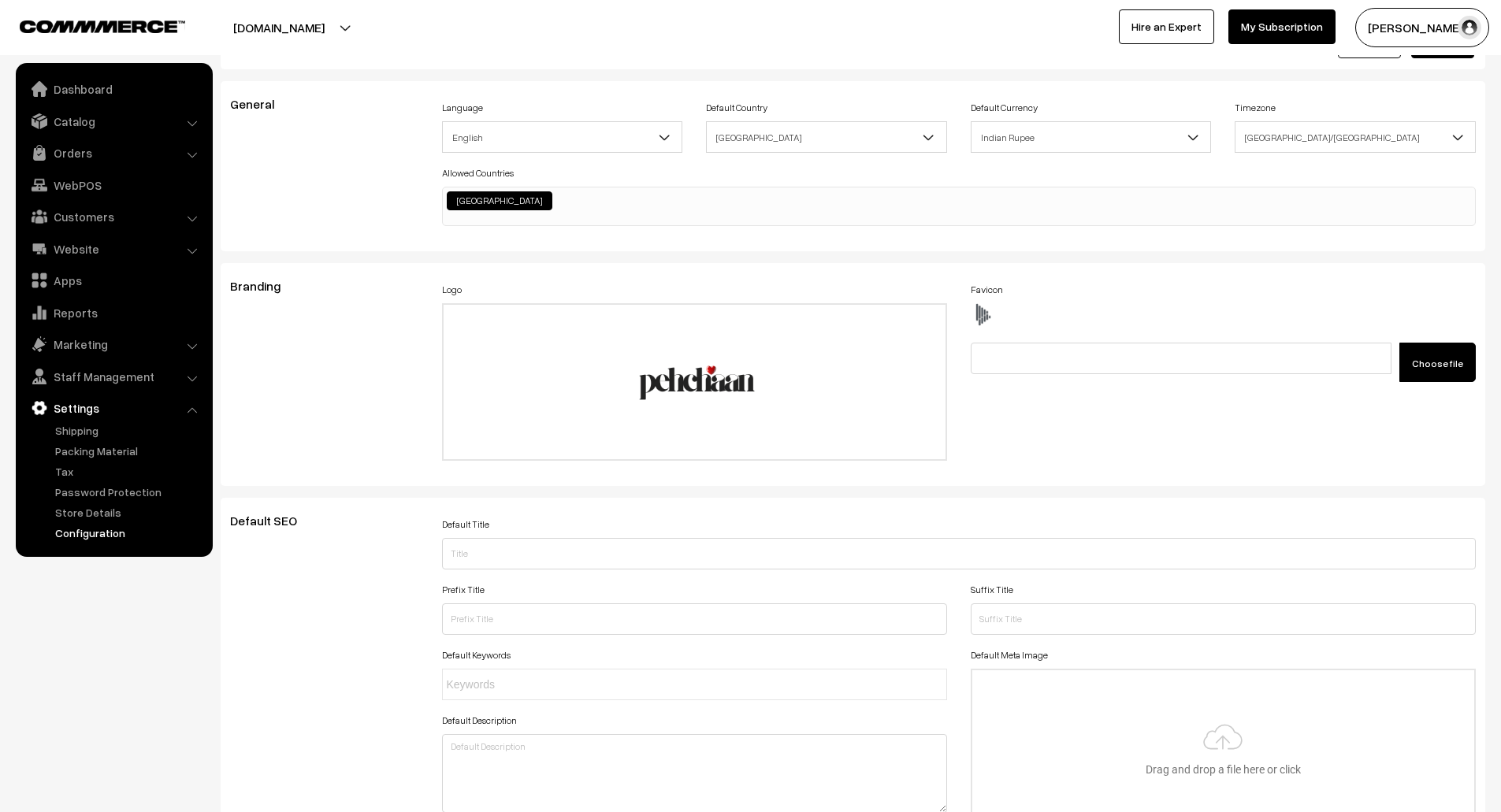
scroll to position [0, 0]
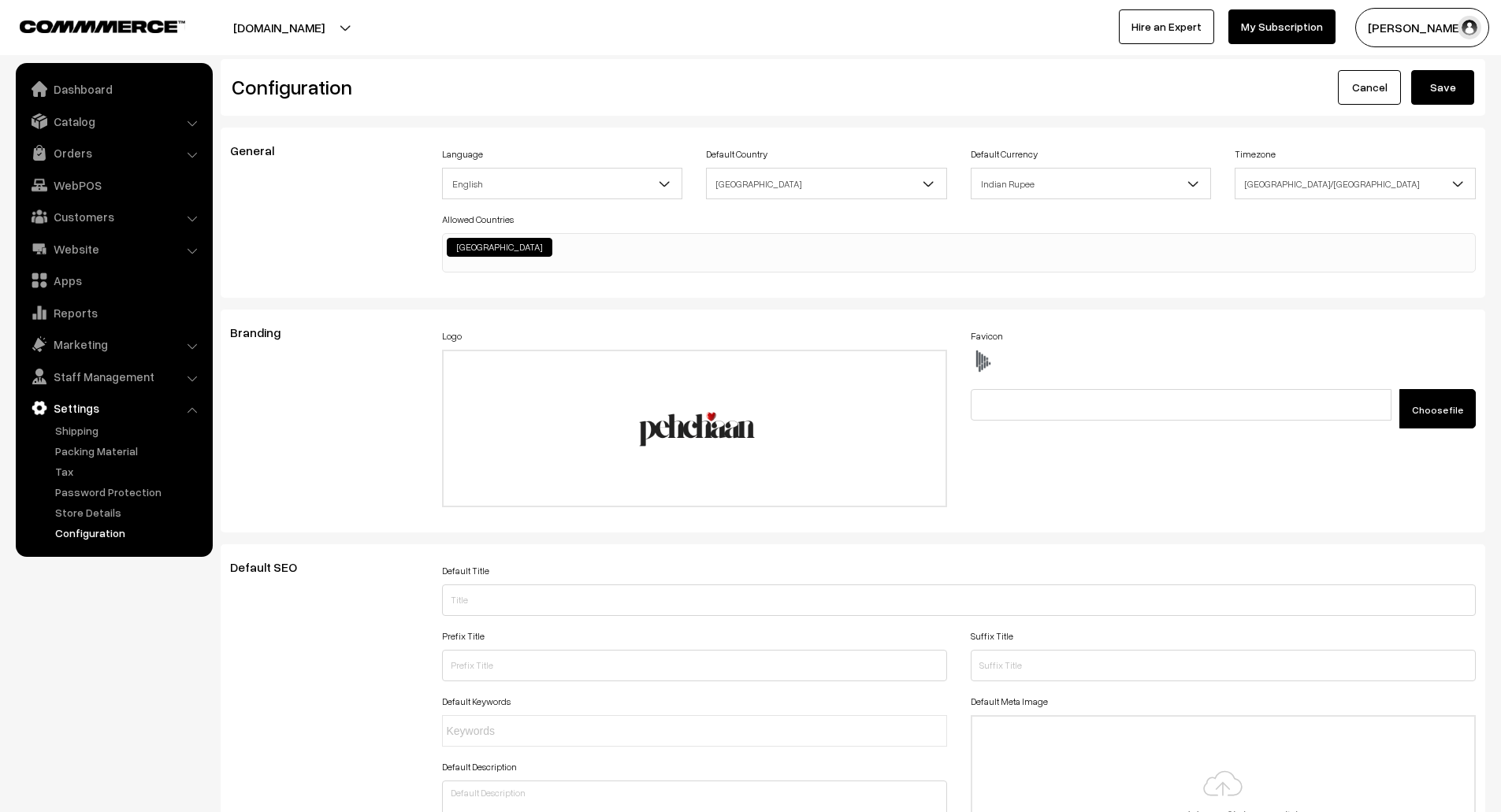
type textarea "#categorySection #productImg:hover { transition: transform 0.3s ease-in-out; tr…"
click at [1439, 92] on button "Save" at bounding box center [1443, 87] width 63 height 35
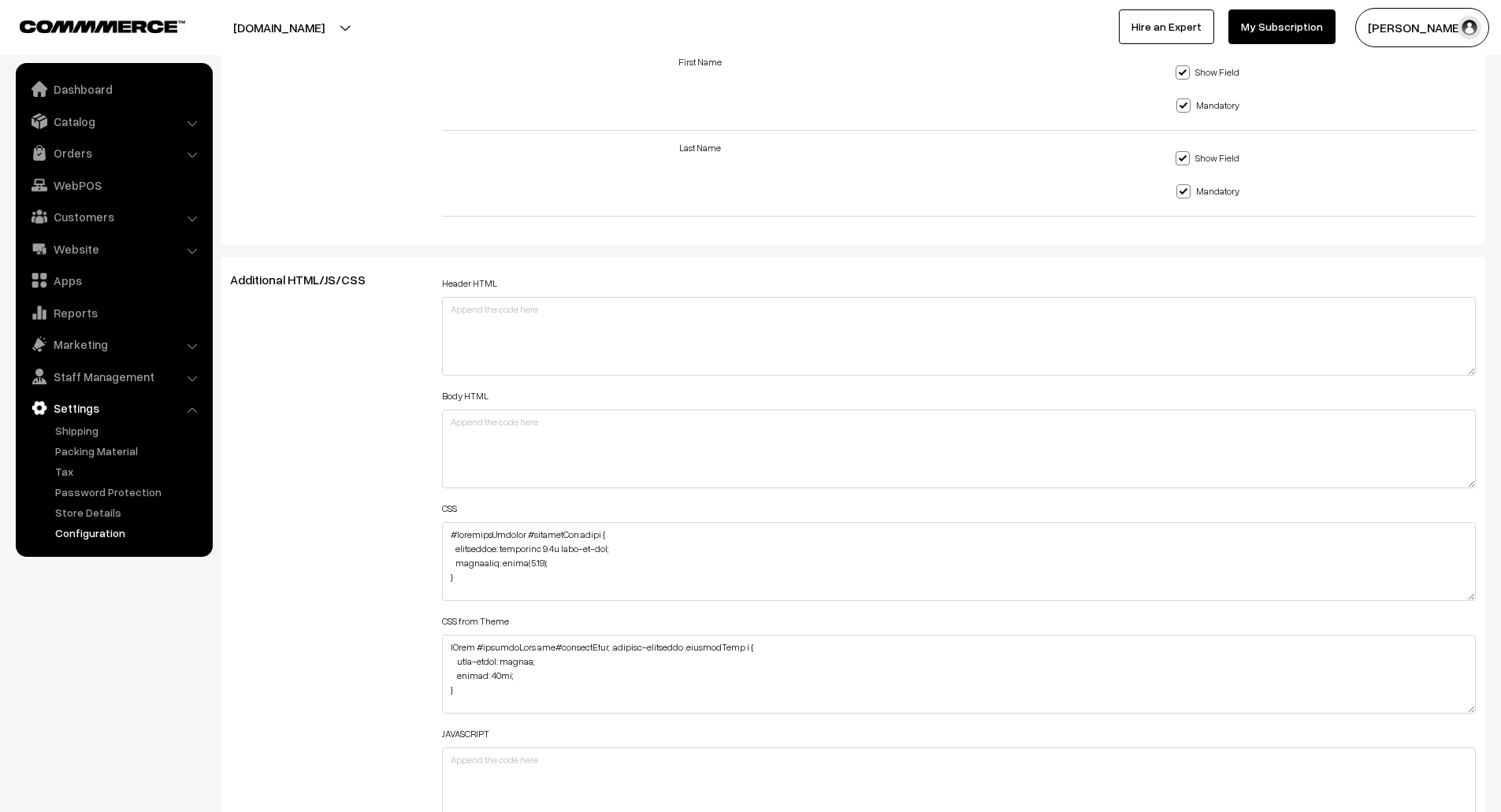
scroll to position [1567, 0]
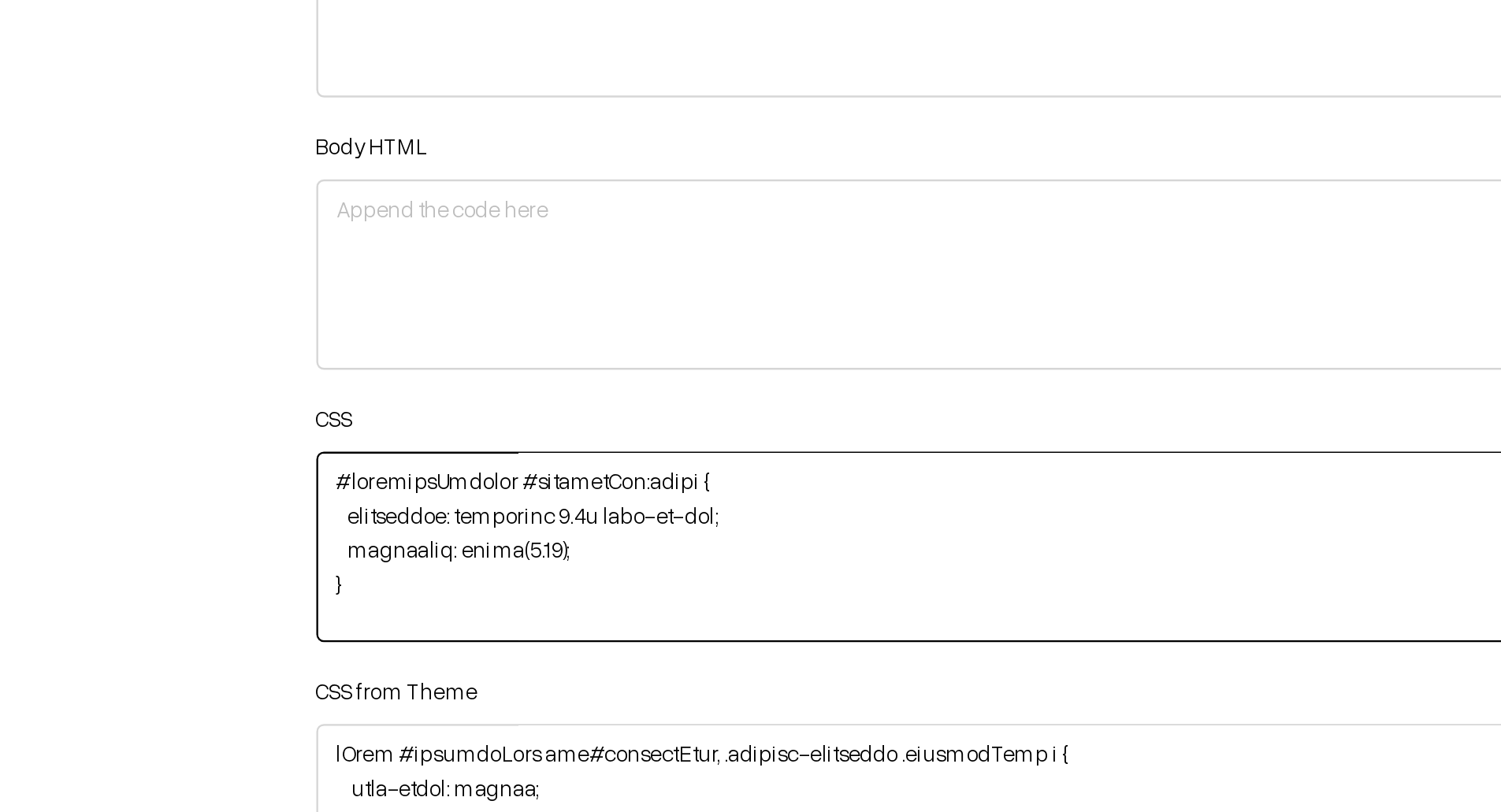
click at [533, 564] on textarea at bounding box center [959, 560] width 1035 height 79
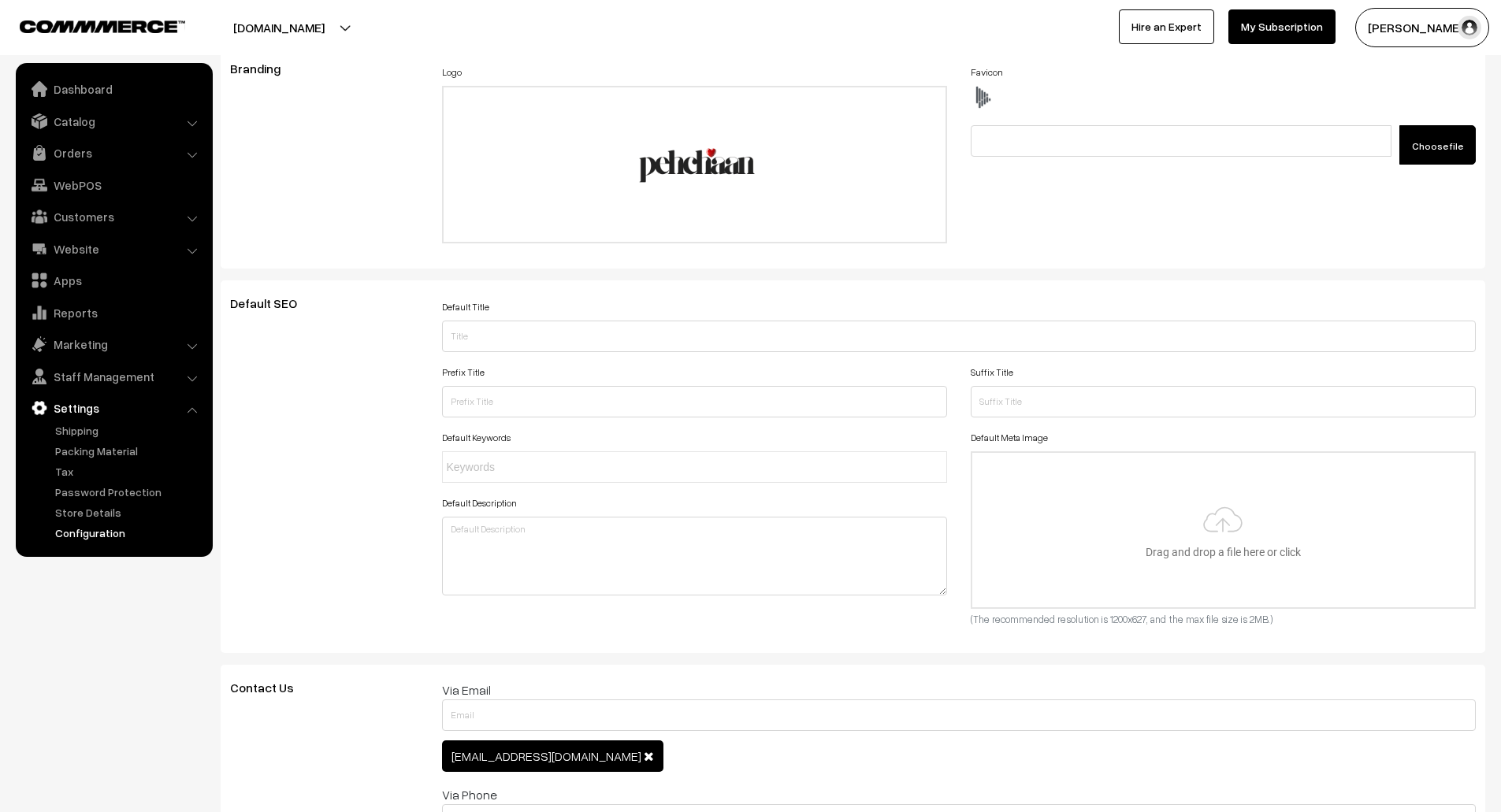
scroll to position [0, 0]
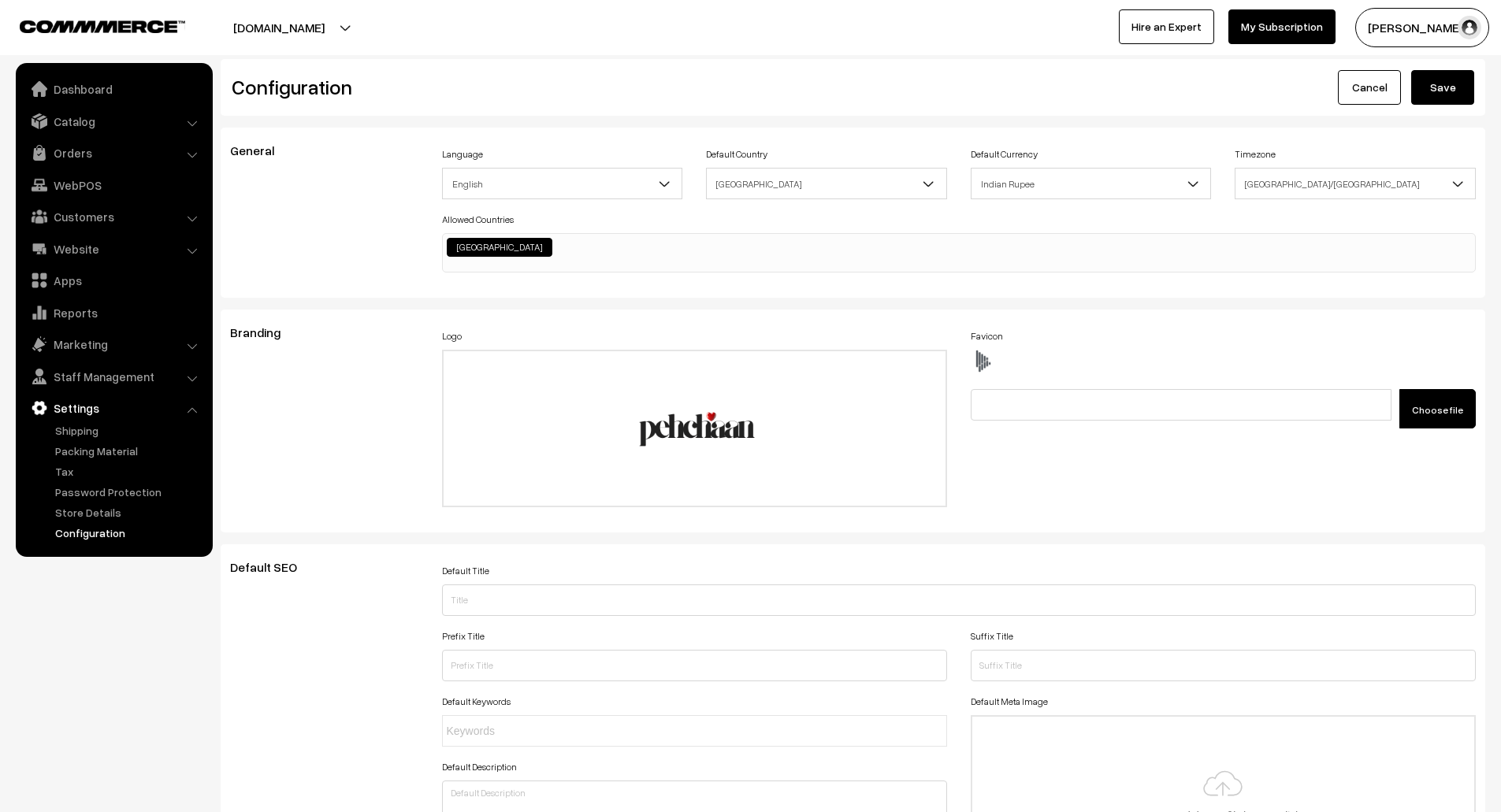
type textarea "#categorySection #productImg:hover { transition: transform 0.3s ease-in-out; tr…"
click at [1446, 87] on button "Save" at bounding box center [1443, 87] width 63 height 35
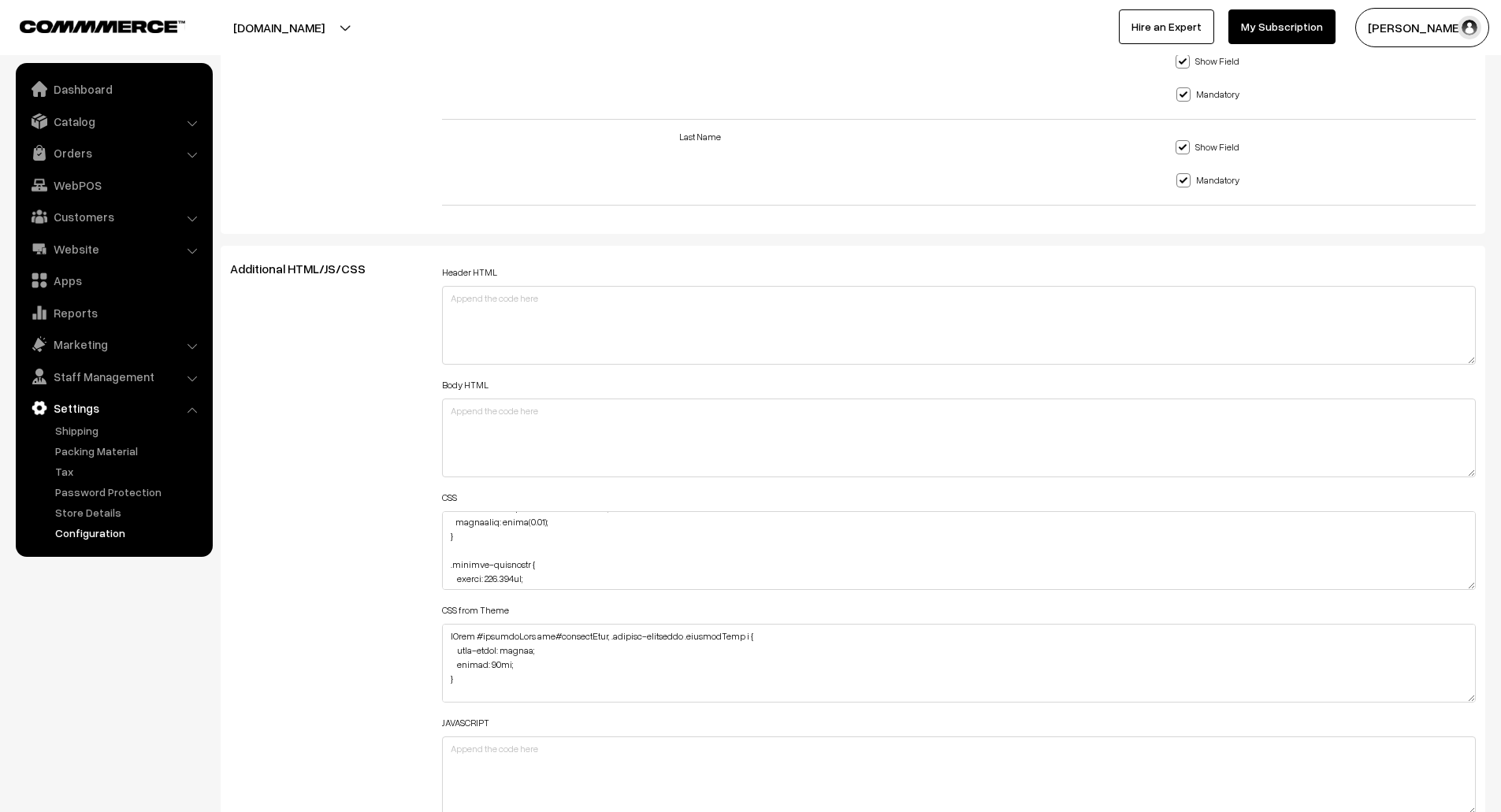
scroll to position [1577, 0]
click at [653, 482] on div "Header HTML Body HTML CSS CSS from Theme JAVASCRIPT" at bounding box center [959, 539] width 1035 height 554
click at [546, 571] on textarea at bounding box center [959, 551] width 1035 height 79
paste textarea "position: relative; z-index: 1000; right: 0px;"
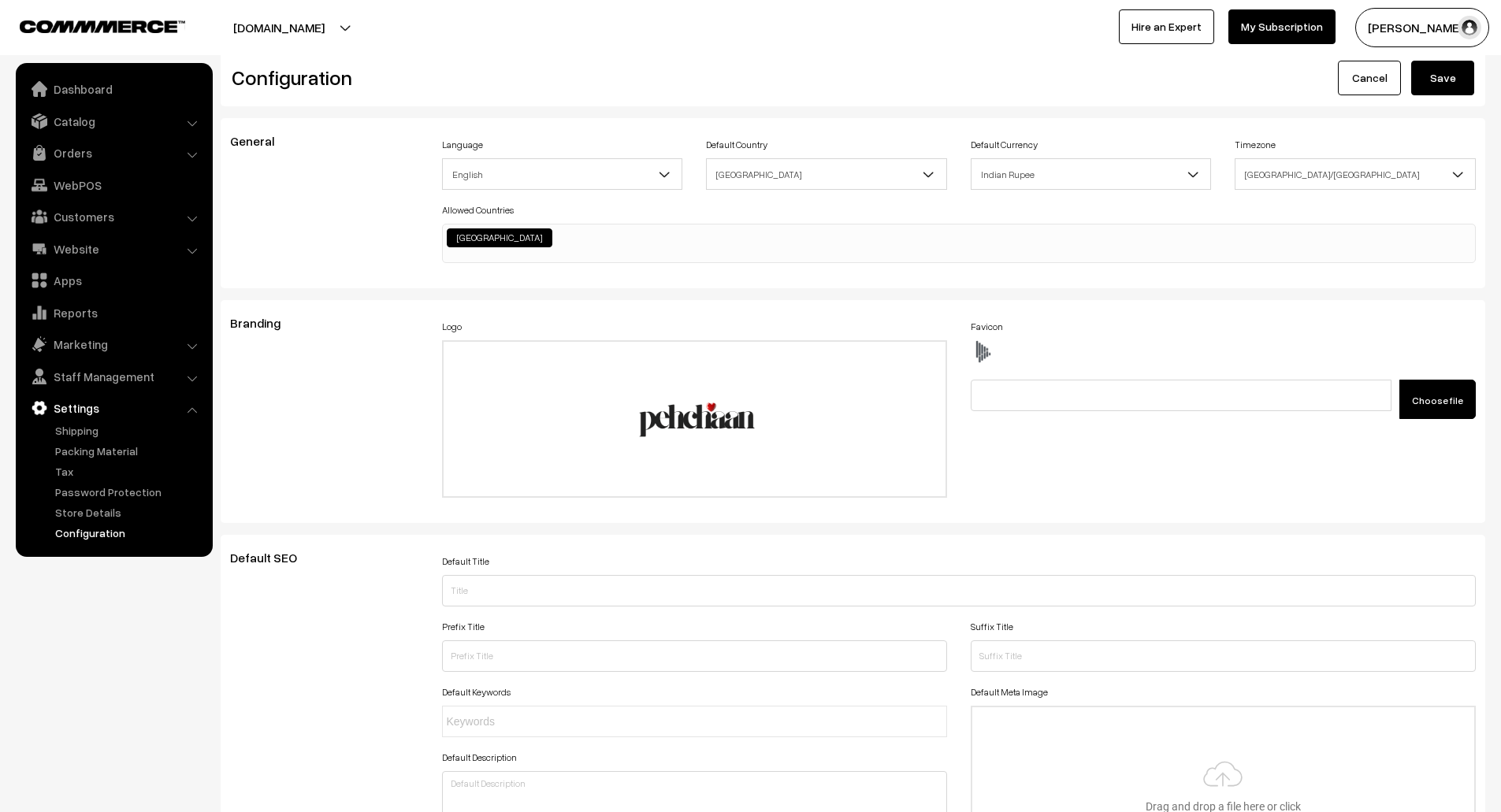
scroll to position [0, 0]
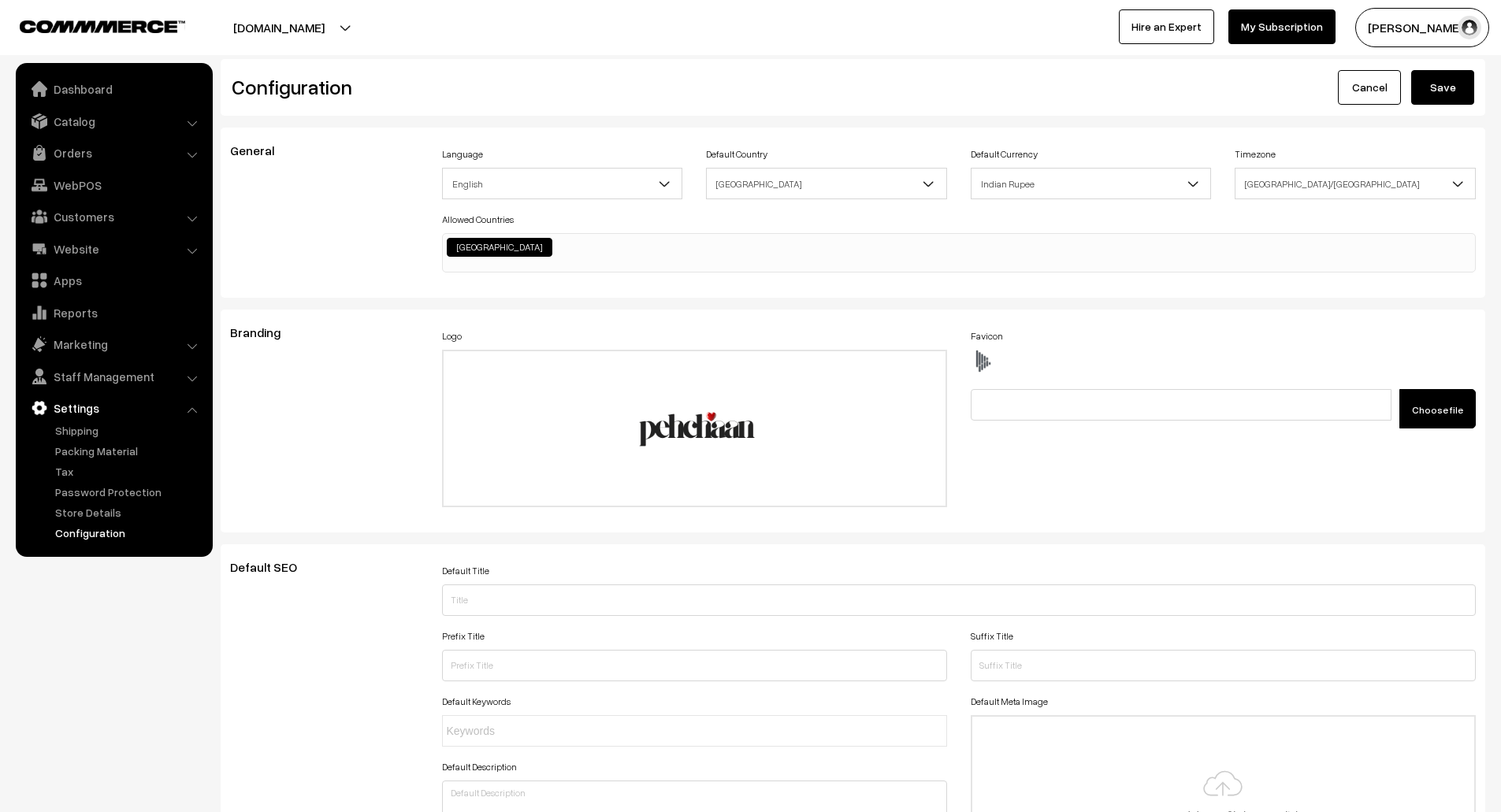
type textarea "#categorySection #productImg:hover { transition: transform 0.3s ease-in-out; tr…"
click at [1446, 83] on button "Save" at bounding box center [1443, 87] width 63 height 35
click at [1449, 94] on button "Save" at bounding box center [1443, 87] width 63 height 35
